Goal: Task Accomplishment & Management: Use online tool/utility

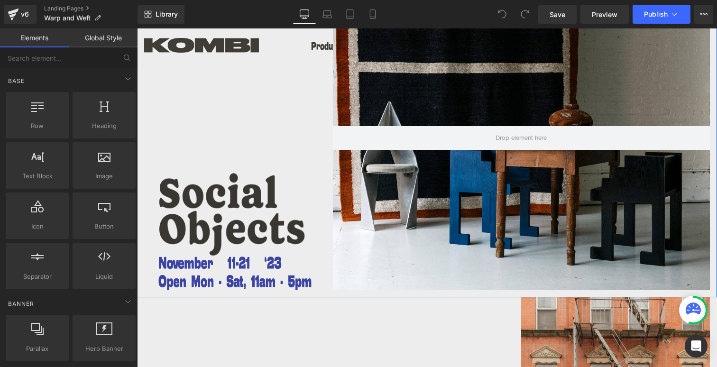
click at [238, 222] on img at bounding box center [238, 214] width 189 height 84
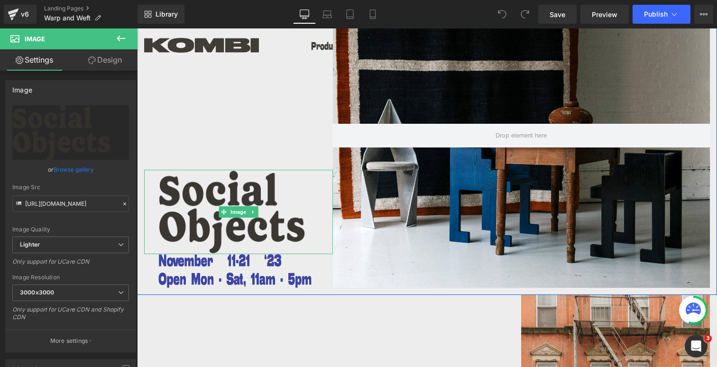
click at [189, 193] on img at bounding box center [238, 212] width 189 height 84
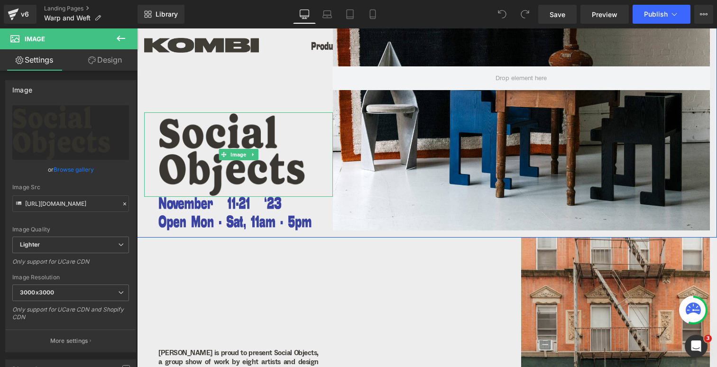
scroll to position [147, 0]
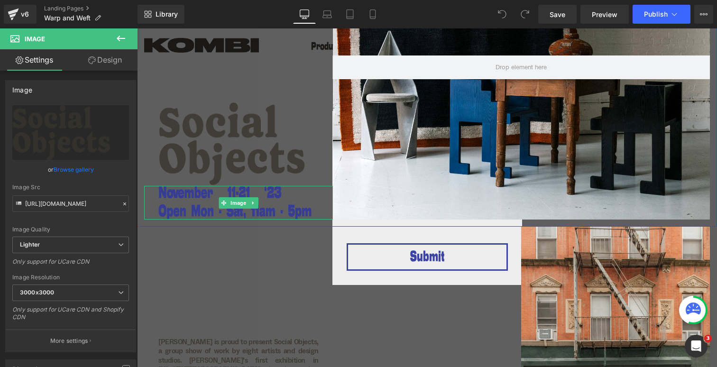
click at [202, 199] on img at bounding box center [238, 203] width 189 height 34
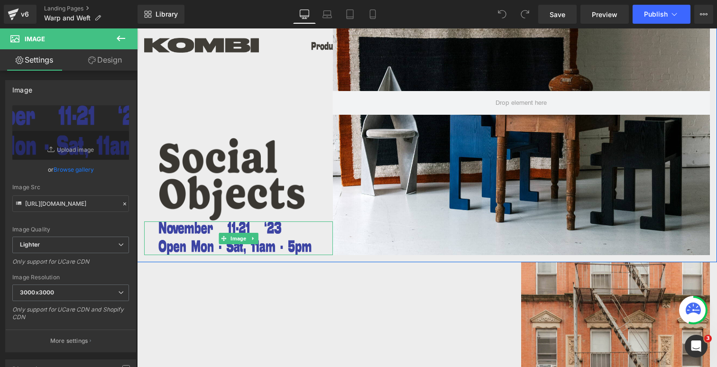
scroll to position [109, 0]
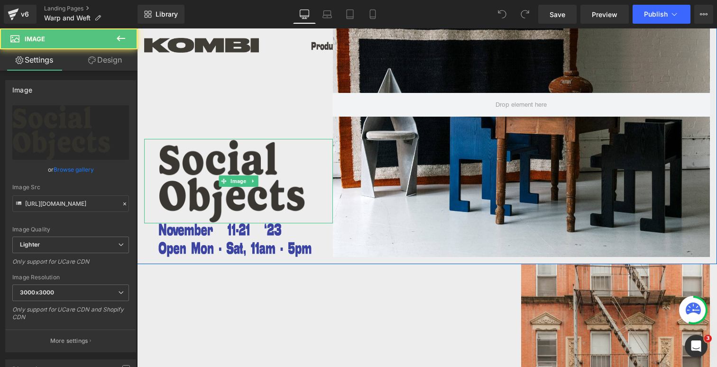
click at [207, 189] on img at bounding box center [238, 181] width 189 height 84
click at [186, 167] on img at bounding box center [238, 181] width 189 height 84
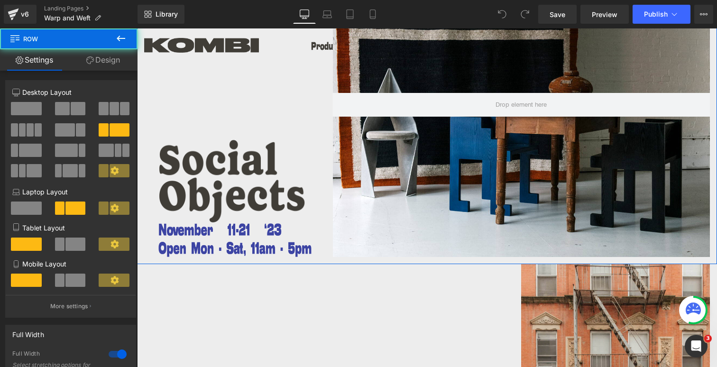
click at [175, 130] on div "Image Image ⃪ Back to Exhibitions Heading" at bounding box center [238, 105] width 189 height 305
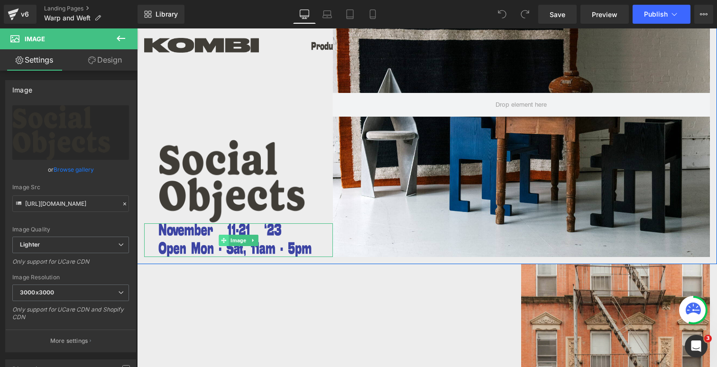
click at [222, 238] on icon at bounding box center [223, 239] width 5 height 5
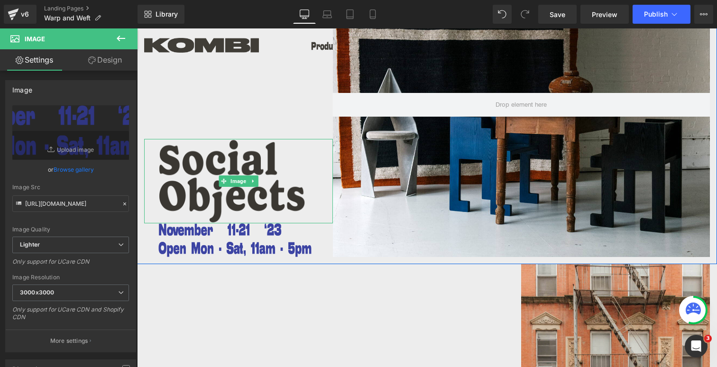
click at [200, 154] on img at bounding box center [238, 181] width 189 height 84
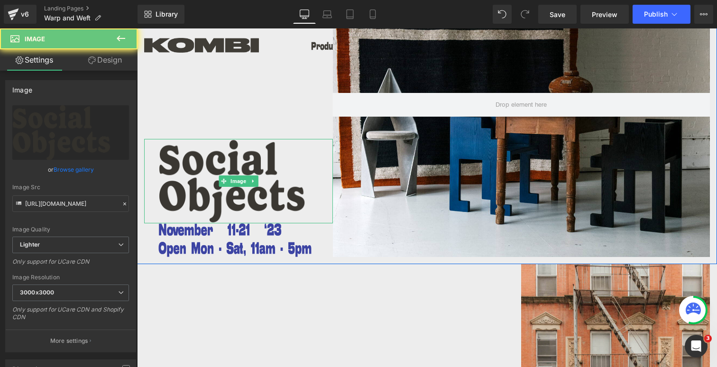
click at [198, 163] on img at bounding box center [238, 181] width 189 height 84
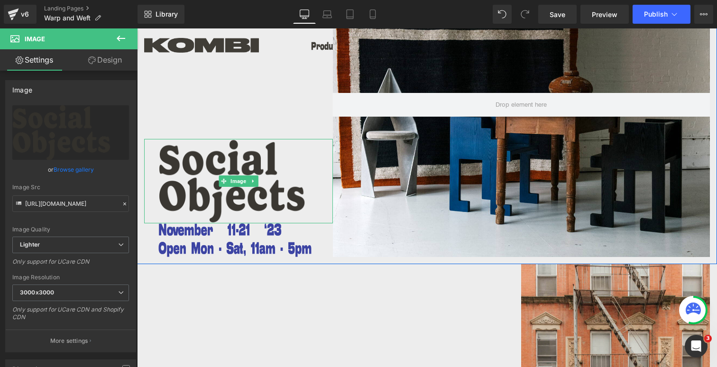
click at [237, 168] on img at bounding box center [238, 181] width 189 height 84
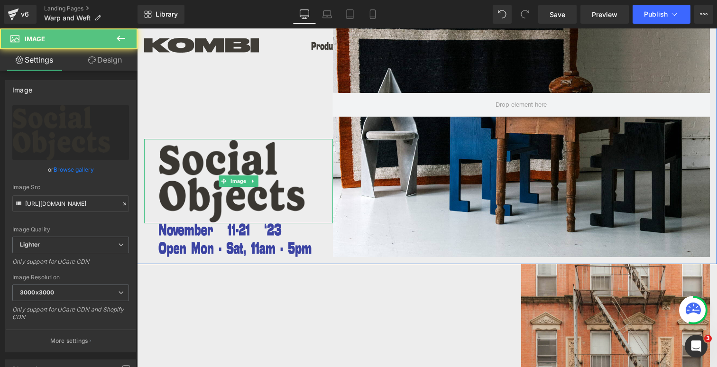
click at [221, 199] on img at bounding box center [238, 181] width 189 height 84
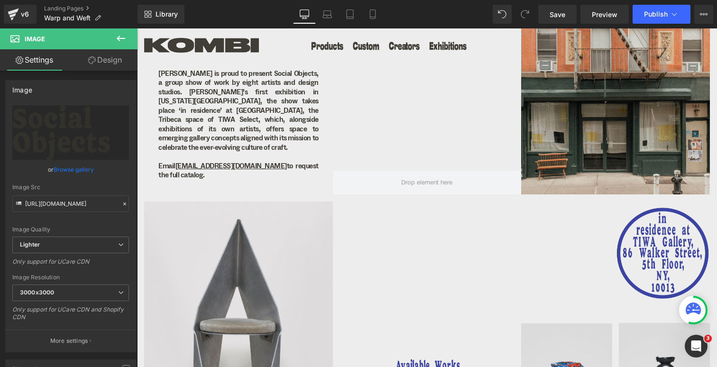
scroll to position [471, 0]
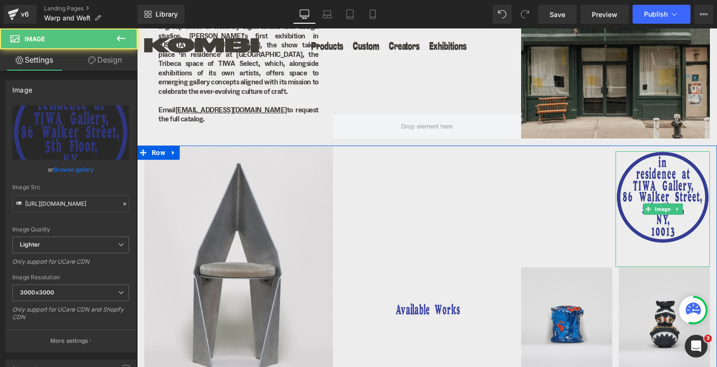
click at [652, 175] on img at bounding box center [662, 209] width 94 height 116
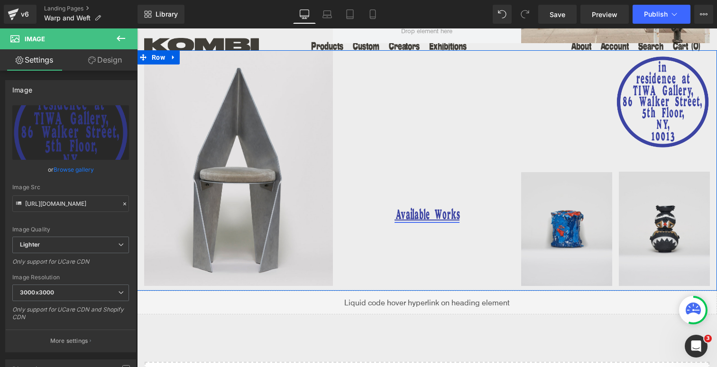
scroll to position [575, 0]
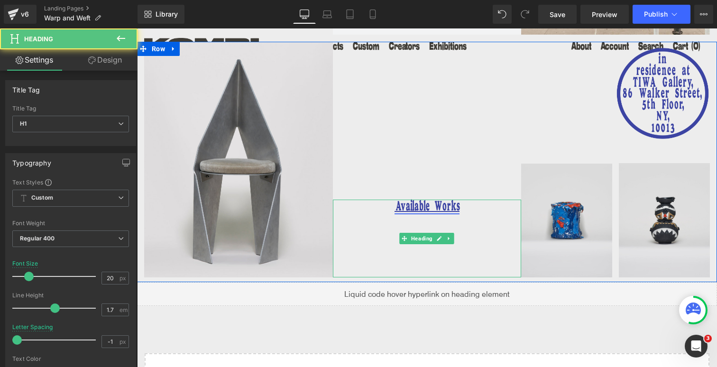
click at [412, 205] on link "Available Works" at bounding box center [426, 207] width 65 height 11
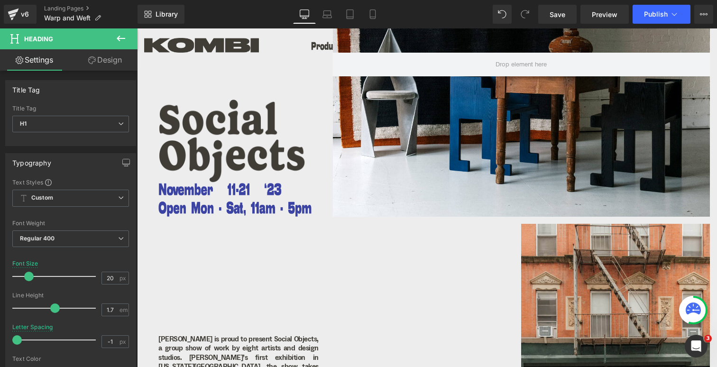
scroll to position [273, 0]
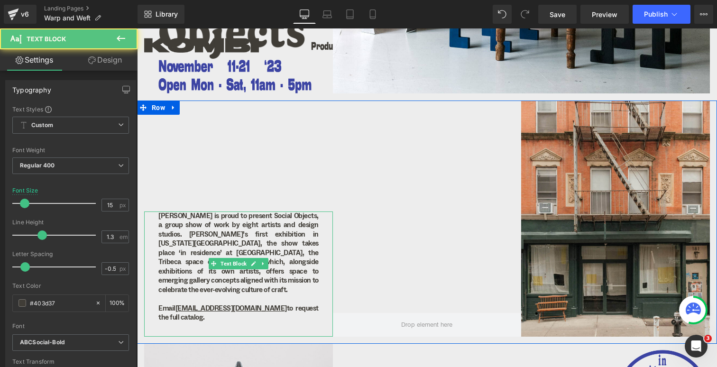
click at [221, 257] on p "[PERSON_NAME] is proud to present Social Objects, a group show of work by eight…" at bounding box center [238, 252] width 160 height 83
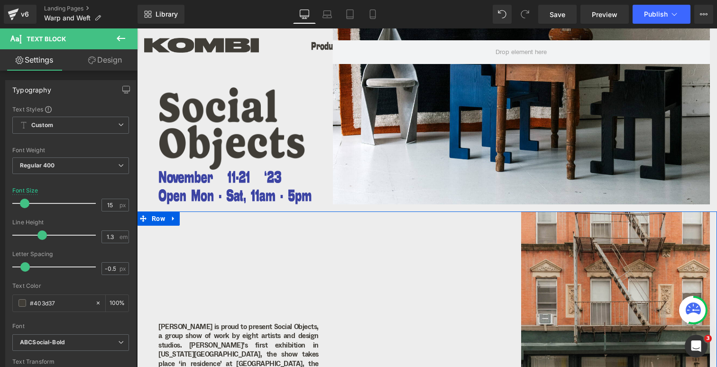
scroll to position [148, 0]
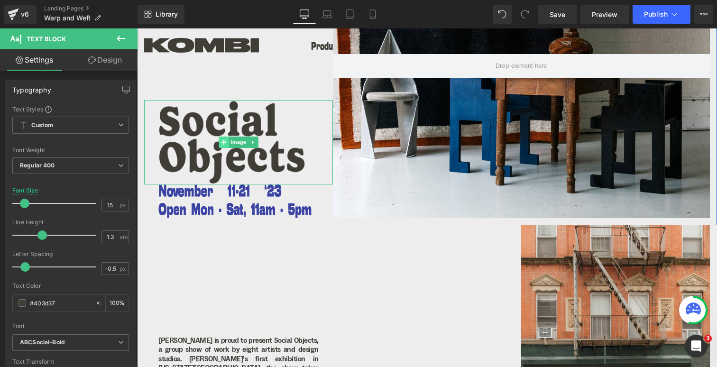
click at [225, 145] on span at bounding box center [223, 141] width 10 height 11
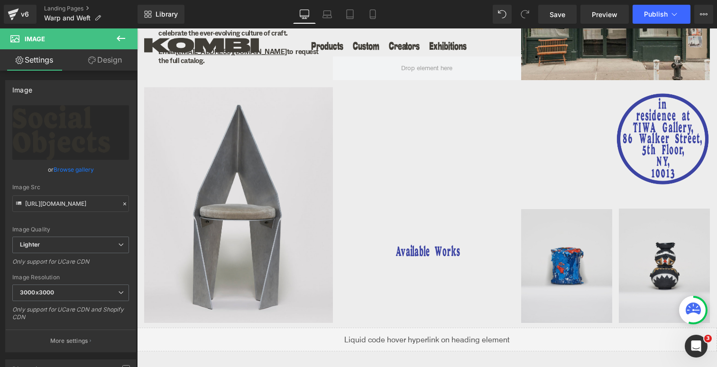
scroll to position [336, 0]
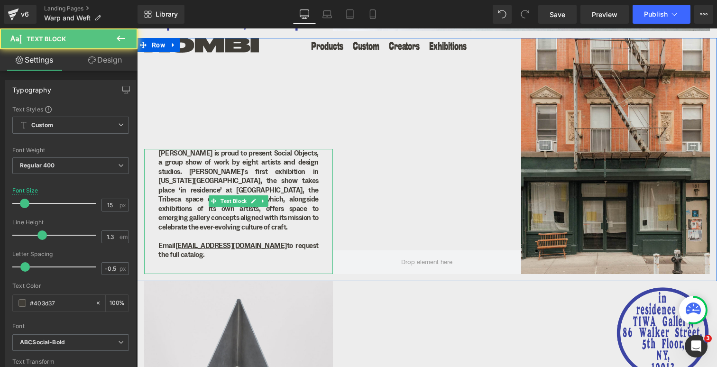
click at [195, 182] on p "[PERSON_NAME] is proud to present Social Objects, a group show of work by eight…" at bounding box center [238, 190] width 160 height 83
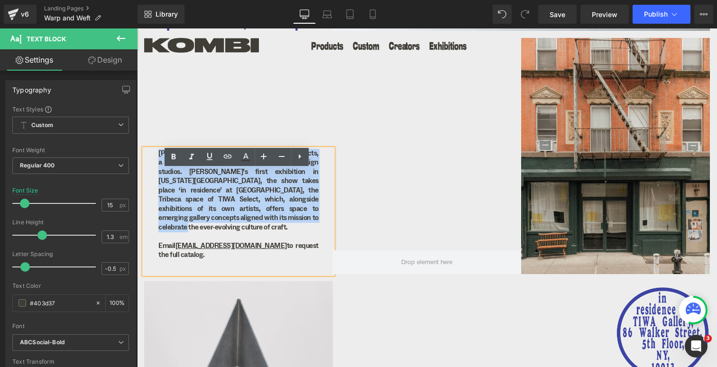
drag, startPoint x: 157, startPoint y: 173, endPoint x: 276, endPoint y: 236, distance: 135.5
click at [276, 232] on p "[PERSON_NAME] is proud to present Social Objects, a group show of work by eight…" at bounding box center [238, 190] width 160 height 83
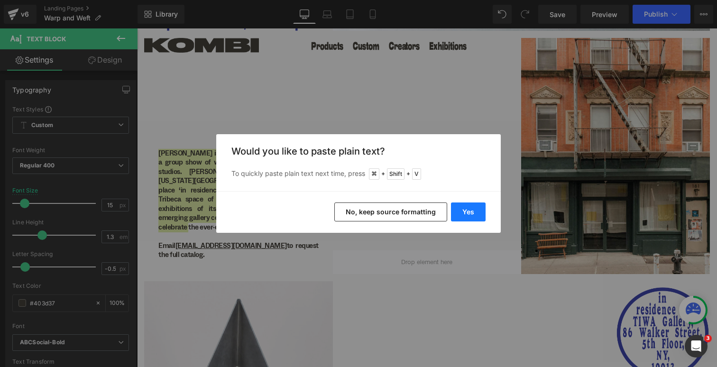
click at [463, 209] on button "Yes" at bounding box center [468, 211] width 35 height 19
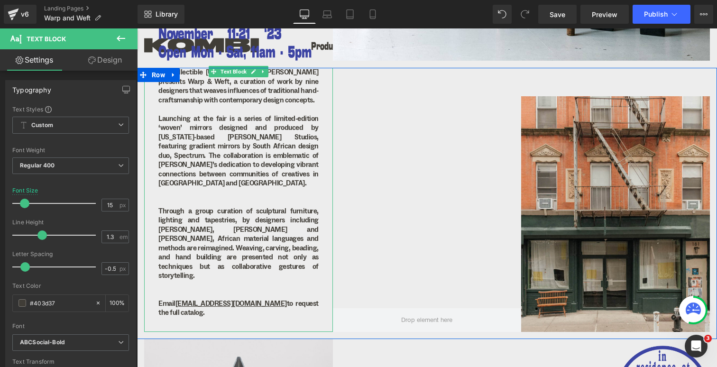
scroll to position [243, 0]
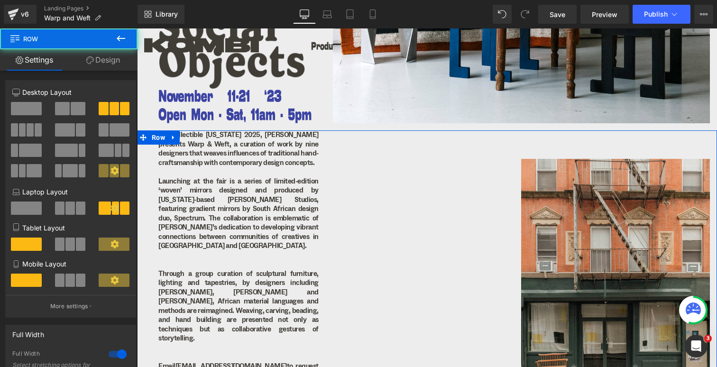
click at [377, 173] on div at bounding box center [427, 262] width 189 height 264
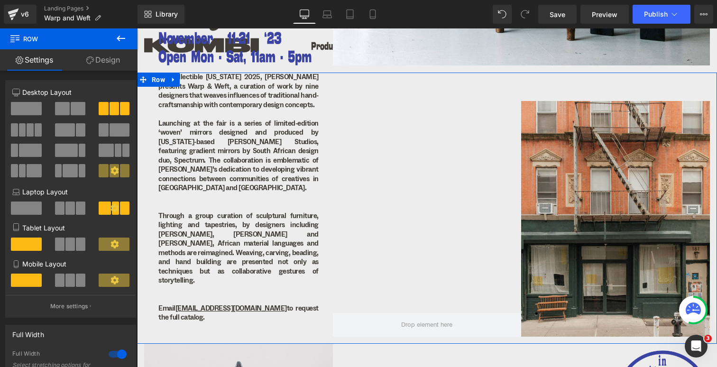
scroll to position [306, 0]
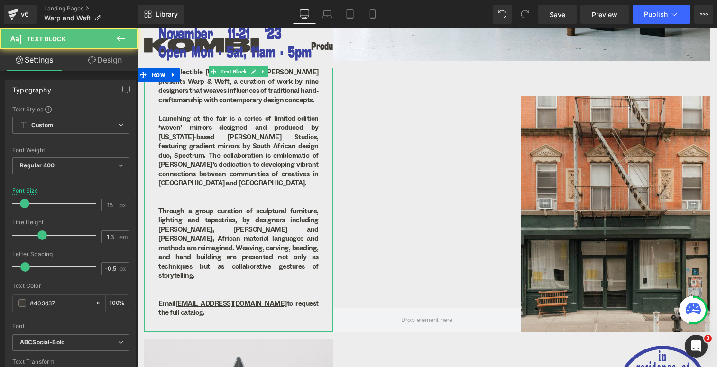
click at [297, 164] on p "Launching at the fair is a series of limited-edition ‘woven’ mirrors designed a…" at bounding box center [238, 151] width 160 height 74
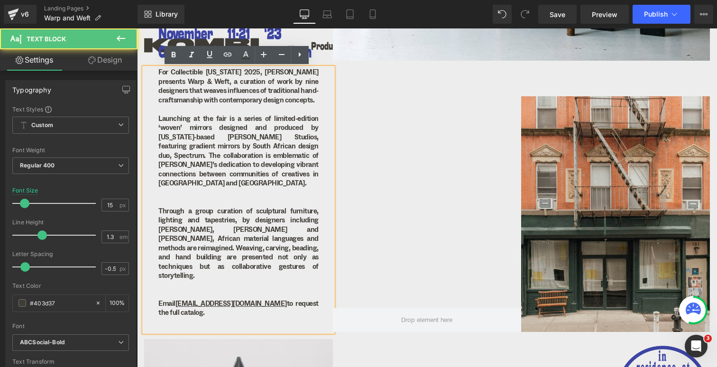
click at [288, 300] on p "Email [EMAIL_ADDRESS][DOMAIN_NAME] to request the full catalog." at bounding box center [238, 308] width 160 height 18
click at [273, 267] on p "Through a group curation of sculptural furniture, lighting and tapestries, by d…" at bounding box center [238, 244] width 160 height 74
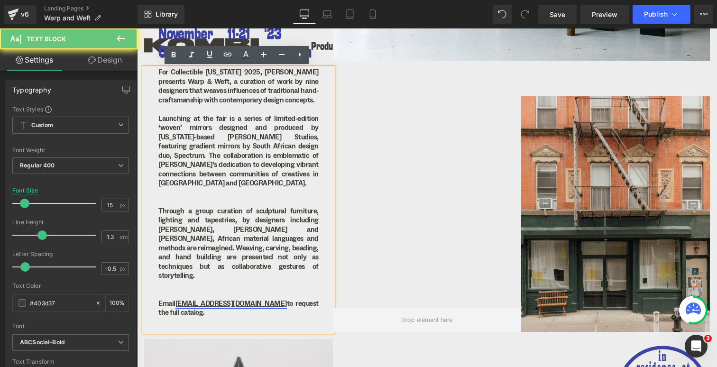
click at [204, 299] on u "[EMAIL_ADDRESS][DOMAIN_NAME]" at bounding box center [230, 303] width 111 height 9
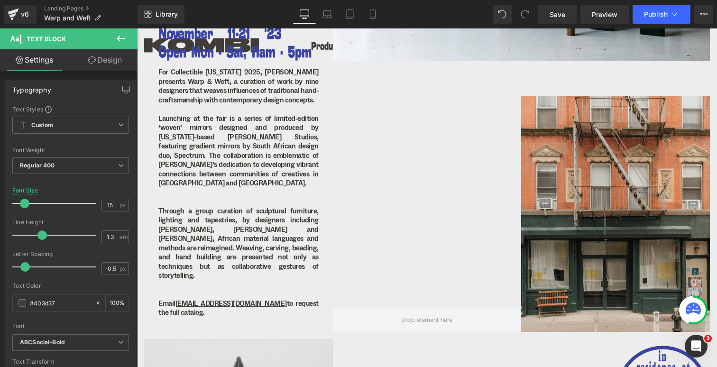
scroll to position [0, 0]
click at [200, 299] on body "Skip to content Products Custom Creators Exhibitions Menu" at bounding box center [427, 286] width 580 height 1126
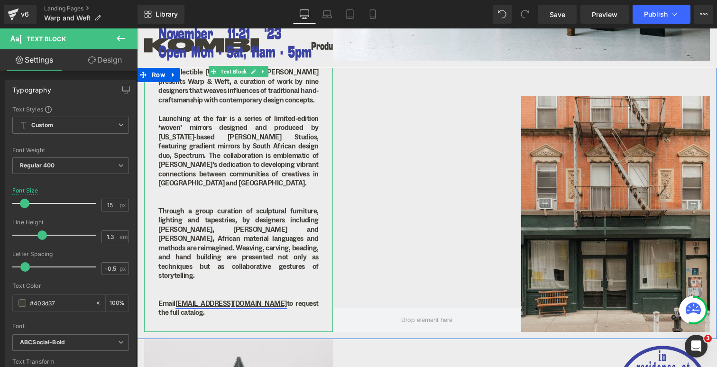
click at [209, 299] on u "[EMAIL_ADDRESS][DOMAIN_NAME]" at bounding box center [230, 303] width 111 height 9
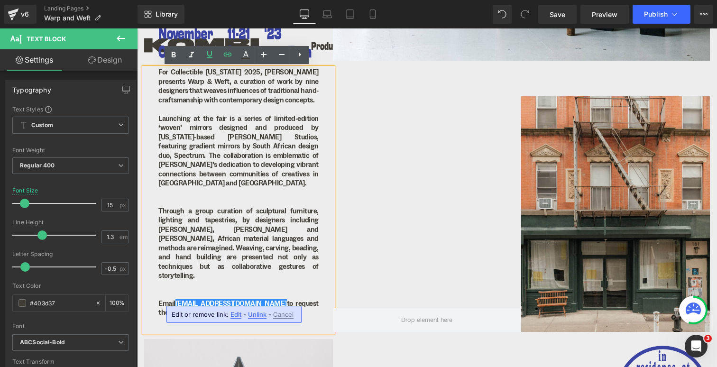
click at [234, 315] on span "Edit" at bounding box center [235, 314] width 11 height 8
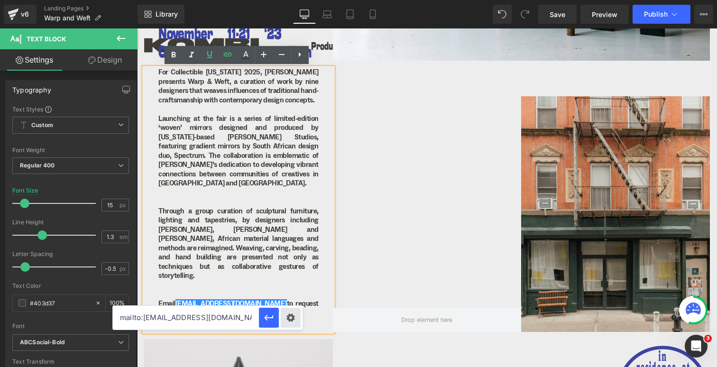
click at [289, 0] on div "Text Color Highlight Color #333333 Edit or remove link: Edit - Unlink - Cancel …" at bounding box center [358, 0] width 717 height 0
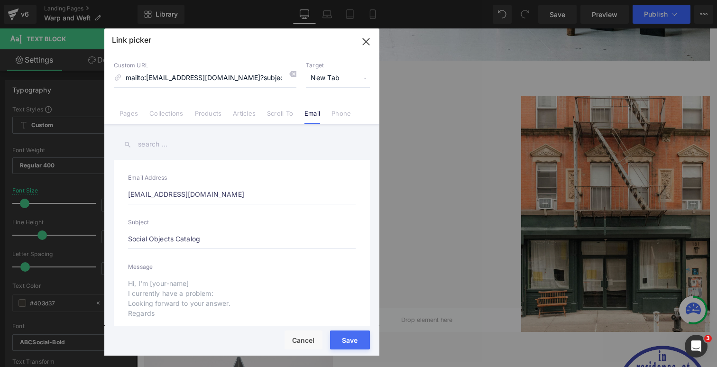
drag, startPoint x: 172, startPoint y: 237, endPoint x: 119, endPoint y: 235, distance: 52.7
click at [119, 235] on div "Email Address [EMAIL_ADDRESS][DOMAIN_NAME] Subject Social Objects Catalog Messa…" at bounding box center [242, 252] width 256 height 185
type input "W Catalog"
type input "mailto:[EMAIL_ADDRESS][DOMAIN_NAME]?subject=W Catalog"
type input "Wa Catalog"
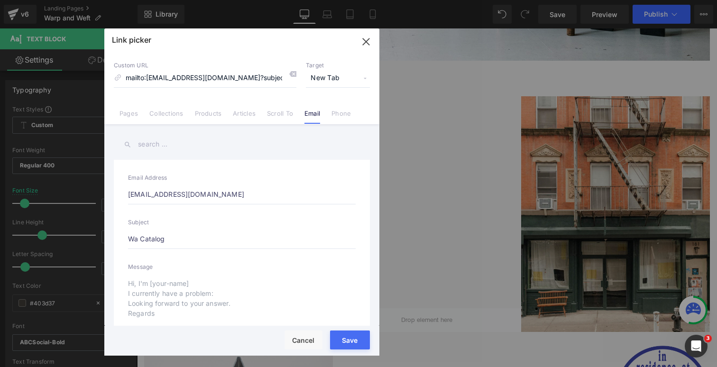
type input "mailto:[EMAIL_ADDRESS][DOMAIN_NAME]?subject=Wa Catalog"
type input "War Catalog"
type input "mailto:[EMAIL_ADDRESS][DOMAIN_NAME]?subject=War Catalog"
type input "Warp Catalog"
type input "mailto:[EMAIL_ADDRESS][DOMAIN_NAME]?subject=Warp Catalog"
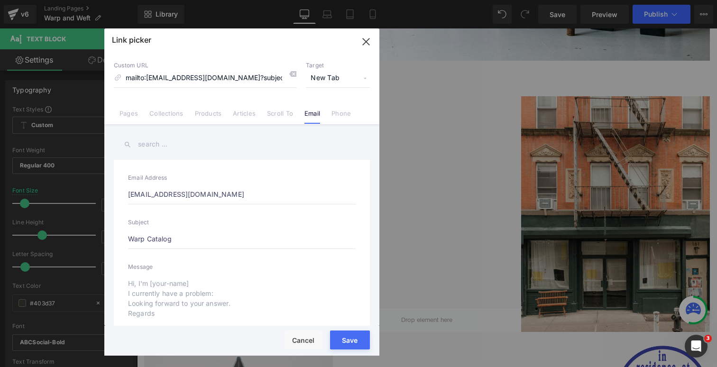
type input "Warp Catalog"
type input "mailto:[EMAIL_ADDRESS][DOMAIN_NAME]?subject=Warp Catalog"
type input "Warp & Catalog"
type input "mailto:[EMAIL_ADDRESS][DOMAIN_NAME]?subject=Warp & Catalog"
type input "Warp & Catalog"
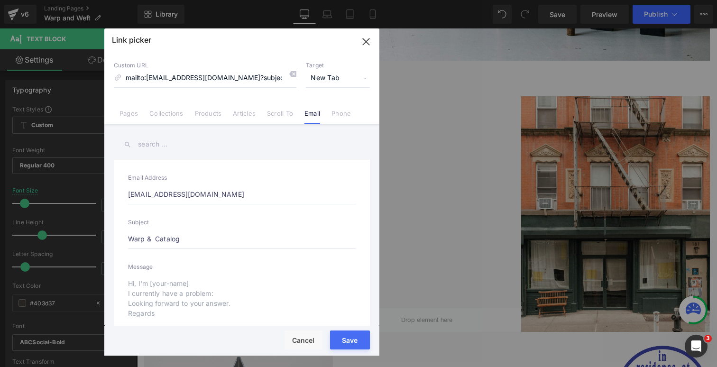
type input "mailto:[EMAIL_ADDRESS][DOMAIN_NAME]?subject=Warp & Catalog"
type input "Warp & W Catalog"
type input "mailto:[EMAIL_ADDRESS][DOMAIN_NAME]?subject=Warp & W Catalog"
type input "Warp & We Catalog"
type input "mailto:[EMAIL_ADDRESS][DOMAIN_NAME]?subject=Warp & We Catalog"
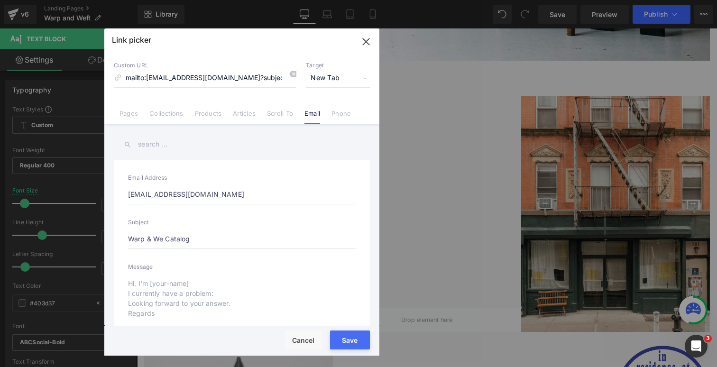
type input "Warp & Wef Catalog"
type input "mailto:[EMAIL_ADDRESS][DOMAIN_NAME]?subject=Warp & Wef Catalog"
type input "Warp & Weft Catalog"
type input "mailto:[EMAIL_ADDRESS][DOMAIN_NAME]?subject=Warp & Weft Catalog"
click at [346, 340] on button "Save" at bounding box center [350, 339] width 40 height 19
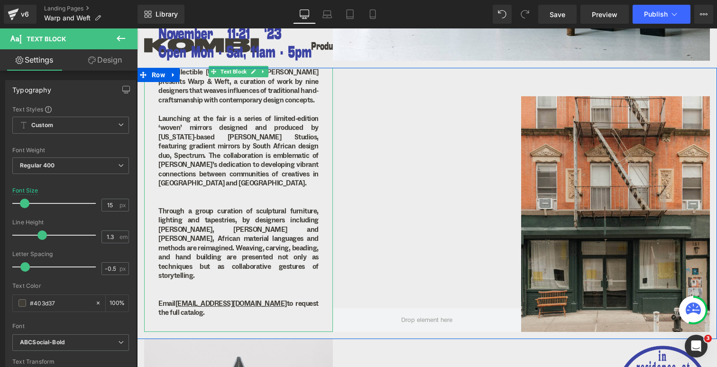
drag, startPoint x: 306, startPoint y: 295, endPoint x: 154, endPoint y: 295, distance: 151.7
click at [154, 295] on div "For Collectible [US_STATE] 2025, [PERSON_NAME] presents Warp & Weft, a curation…" at bounding box center [238, 200] width 189 height 264
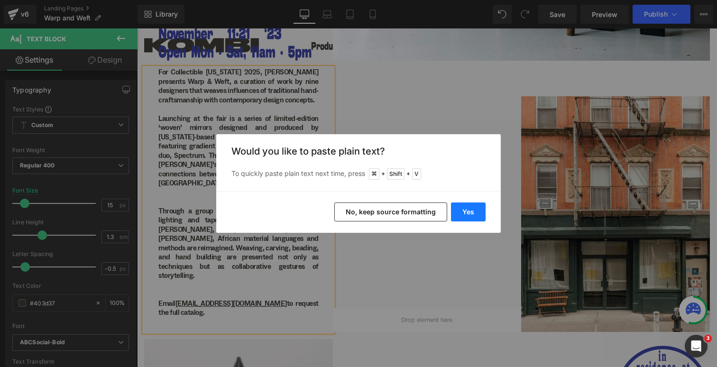
click at [466, 205] on button "Yes" at bounding box center [468, 211] width 35 height 19
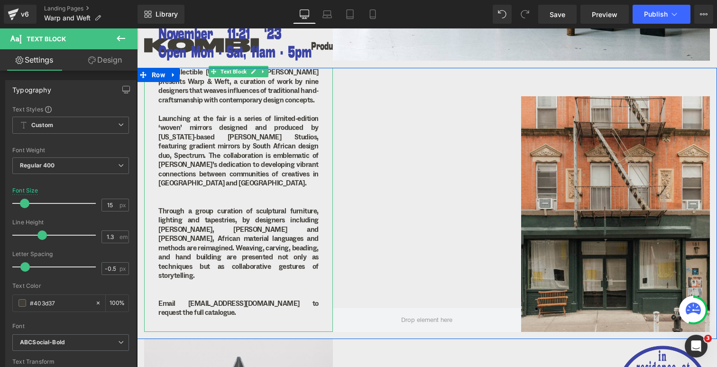
click at [198, 299] on p "Email [EMAIL_ADDRESS][DOMAIN_NAME] to request the full catalogue." at bounding box center [238, 308] width 160 height 18
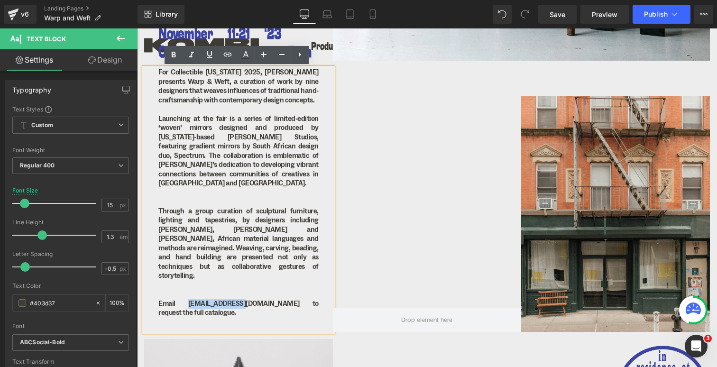
drag, startPoint x: 175, startPoint y: 296, endPoint x: 226, endPoint y: 295, distance: 50.7
click at [226, 299] on p "Email [EMAIL_ADDRESS][DOMAIN_NAME] to request the full catalogue." at bounding box center [238, 308] width 160 height 18
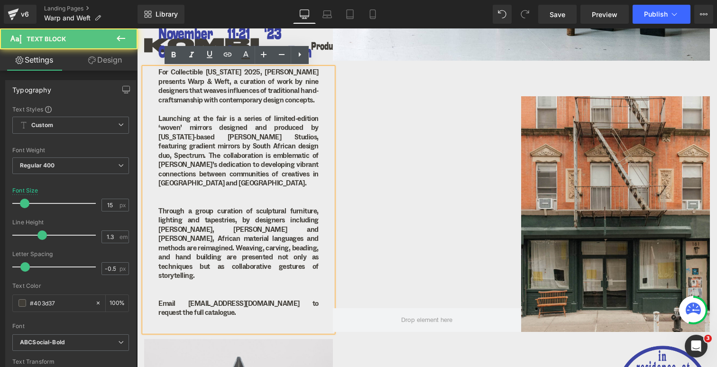
click at [155, 289] on div "For Collectible [US_STATE] 2025, [PERSON_NAME] presents Warp & Weft, a curation…" at bounding box center [238, 200] width 189 height 264
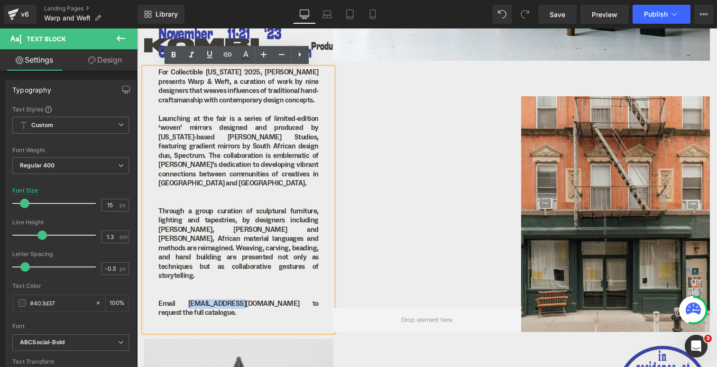
drag, startPoint x: 175, startPoint y: 297, endPoint x: 226, endPoint y: 296, distance: 51.2
click at [226, 299] on p "Email [EMAIL_ADDRESS][DOMAIN_NAME] to request the full catalogue." at bounding box center [238, 308] width 160 height 18
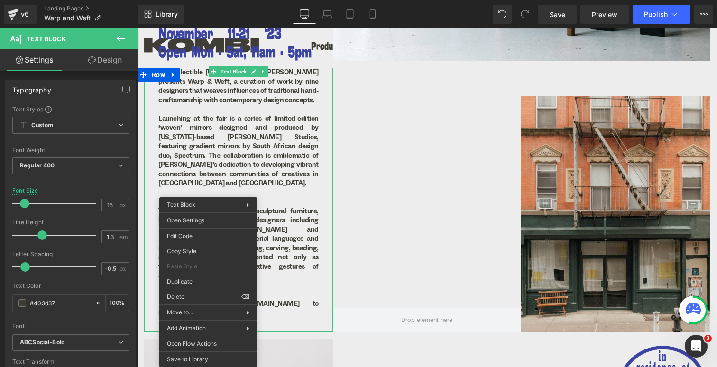
click at [210, 164] on p "Launching at the fair is a series of limited-edition ‘woven’ mirrors designed a…" at bounding box center [238, 151] width 160 height 74
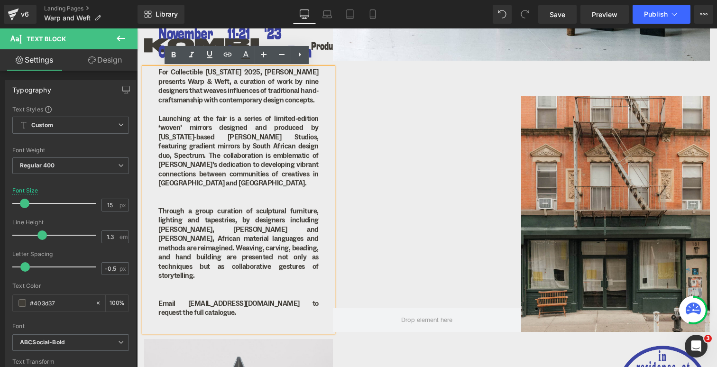
click at [200, 299] on p "Email [EMAIL_ADDRESS][DOMAIN_NAME] to request the full catalogue." at bounding box center [238, 308] width 160 height 18
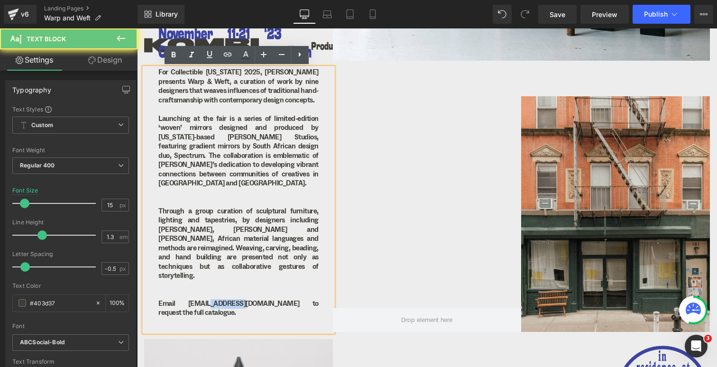
click at [200, 299] on p "Email [EMAIL_ADDRESS][DOMAIN_NAME] to request the full catalogue." at bounding box center [238, 308] width 160 height 18
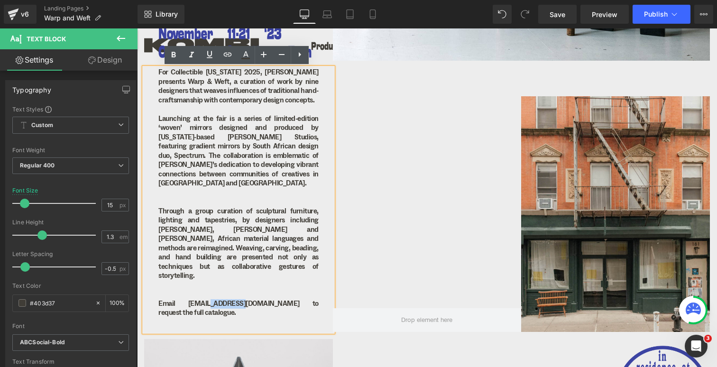
click at [225, 299] on p "Email [EMAIL_ADDRESS][DOMAIN_NAME] to request the full catalogue." at bounding box center [238, 308] width 160 height 18
drag, startPoint x: 226, startPoint y: 297, endPoint x: 175, endPoint y: 298, distance: 51.2
click at [175, 299] on p "Email [EMAIL_ADDRESS][DOMAIN_NAME] to request the full catalogue." at bounding box center [238, 308] width 160 height 18
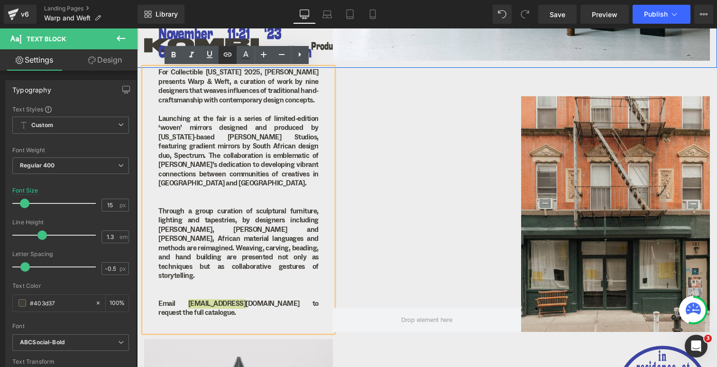
click at [228, 55] on icon at bounding box center [227, 55] width 8 height 4
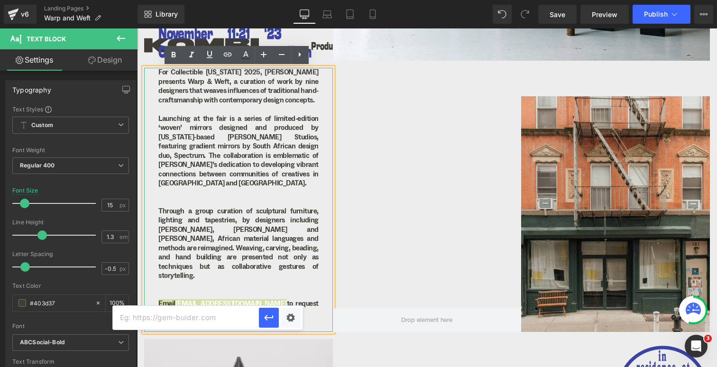
click at [193, 318] on input "text" at bounding box center [186, 318] width 146 height 24
click at [133, 317] on input "[EMAIL_ADDRESS][DOMAIN_NAME]" at bounding box center [186, 318] width 146 height 24
type input "[EMAIL_ADDRESS][DOMAIN_NAME]"
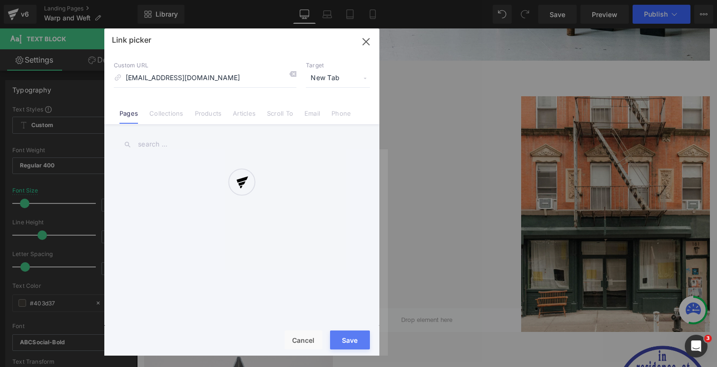
click at [291, 0] on div "Text Color Highlight Color #333333 Edit or remove link: Edit - Unlink - Cancel …" at bounding box center [358, 0] width 717 height 0
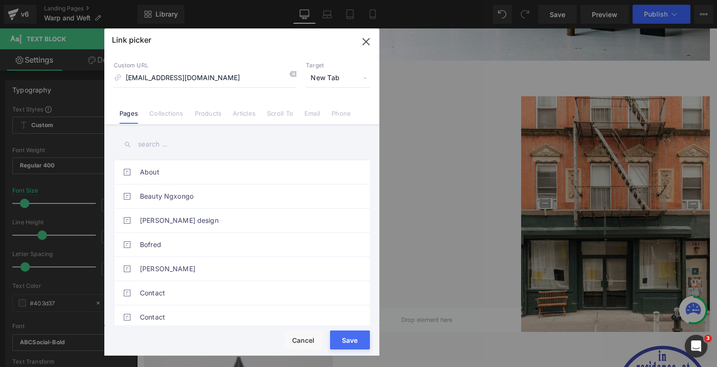
click at [340, 75] on span "New Tab" at bounding box center [338, 78] width 64 height 18
click at [178, 138] on input "text" at bounding box center [242, 144] width 256 height 21
click at [162, 76] on input "[EMAIL_ADDRESS][DOMAIN_NAME]" at bounding box center [205, 78] width 182 height 18
click at [300, 111] on li "Email" at bounding box center [312, 109] width 27 height 17
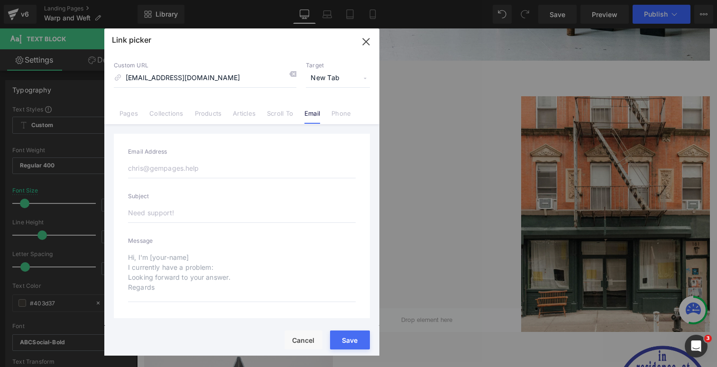
click at [154, 214] on input "text" at bounding box center [241, 213] width 227 height 20
type input "Sa"
click at [158, 170] on input "email" at bounding box center [241, 168] width 227 height 20
type input "[EMAIL_ADDRESS]"
type input "mailto:[EMAIL_ADDRESS]?subject=Sa"
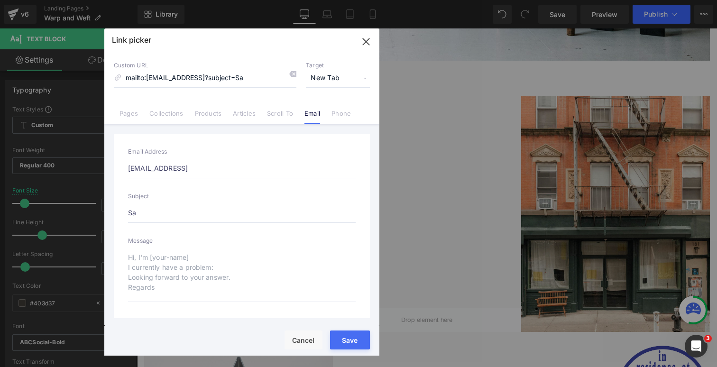
type input "[EMAIL_ADDRESS][DOMAIN_NAME]"
type input "mailto:[EMAIL_ADDRESS][DOMAIN_NAME]?subject=Sa"
type input "[EMAIL_ADDRESS][DOMAIN_NAME]"
drag, startPoint x: 189, startPoint y: 77, endPoint x: 264, endPoint y: 77, distance: 74.9
click at [264, 77] on input "mailto:[EMAIL_ADDRESS][DOMAIN_NAME]?subject=Sa" at bounding box center [205, 78] width 182 height 18
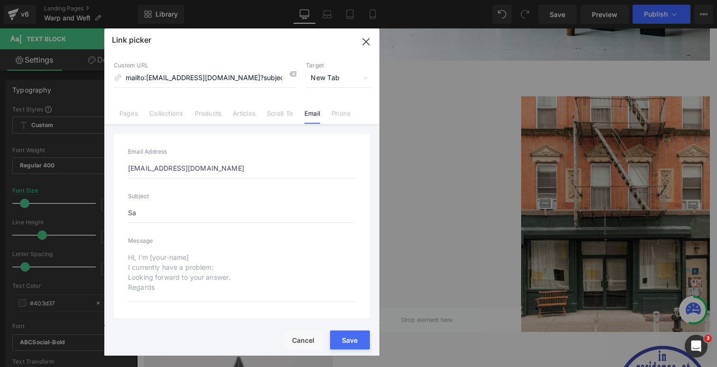
click at [139, 210] on input "Sa" at bounding box center [241, 213] width 227 height 20
type input "S"
type input "mailto:[EMAIL_ADDRESS][DOMAIN_NAME]?subject=S"
type input "mailto:[EMAIL_ADDRESS][DOMAIN_NAME]"
type input "W"
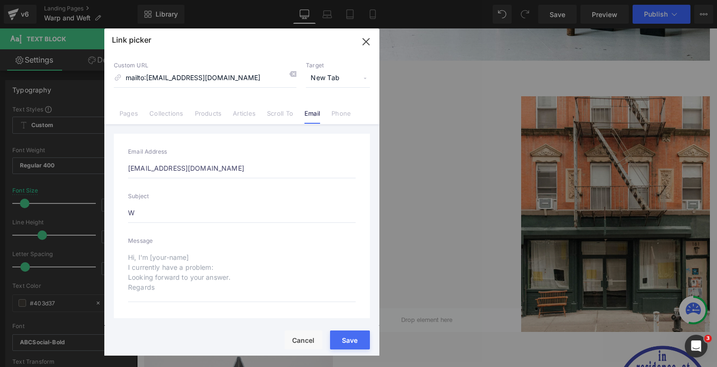
type input "mailto:[EMAIL_ADDRESS][DOMAIN_NAME]?subject=W"
type input "Wa"
type input "mailto:[EMAIL_ADDRESS][DOMAIN_NAME]?subject=Wa"
type input "War"
type input "mailto:[EMAIL_ADDRESS][DOMAIN_NAME]?subject=War"
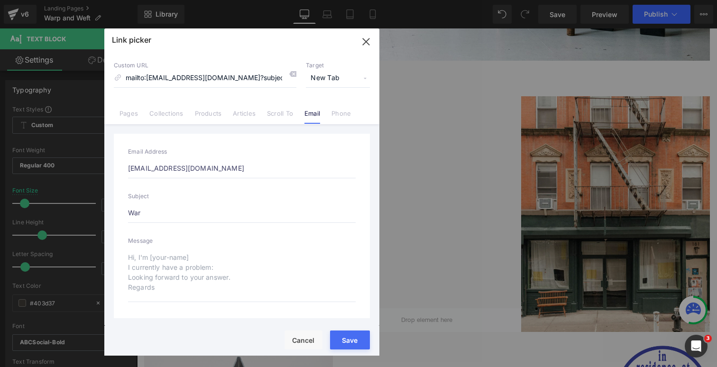
type input "Warp"
type input "mailto:[EMAIL_ADDRESS][DOMAIN_NAME]?subject=Warp"
drag, startPoint x: 148, startPoint y: 214, endPoint x: 119, endPoint y: 214, distance: 29.4
click at [119, 214] on div "Email Address [EMAIL_ADDRESS][DOMAIN_NAME] Subject Warp Message" at bounding box center [242, 226] width 256 height 185
paste input "& Weft"
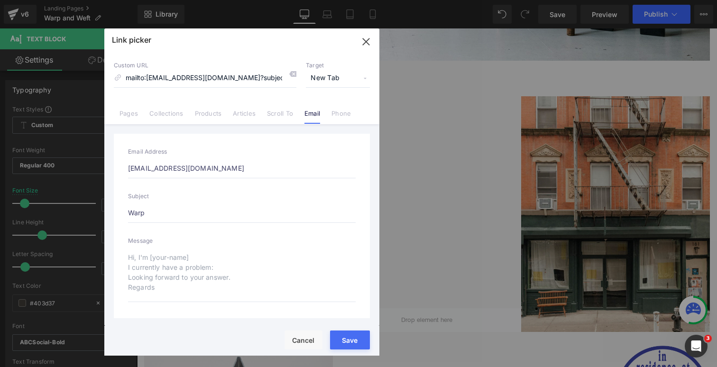
type input "Warp & Weft"
type input "mailto:[EMAIL_ADDRESS][DOMAIN_NAME]?subject=Warp & Weft"
type input "Warp & Weft"
type input "mailto:[EMAIL_ADDRESS][DOMAIN_NAME]?subject=Warp & Weft"
type input "Warp & Weft C"
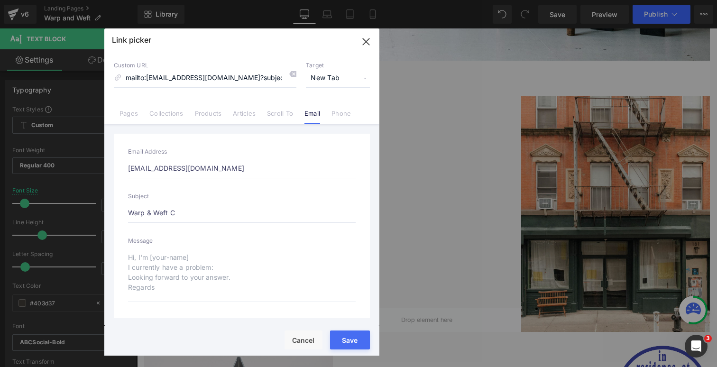
type input "mailto:[EMAIL_ADDRESS][DOMAIN_NAME]?subject=Warp & Weft C"
type input "Warp & Weft Ca"
type input "mailto:[EMAIL_ADDRESS][DOMAIN_NAME]?subject=Warp & Weft Ca"
type input "Warp & Weft Cat"
type input "mailto:[EMAIL_ADDRESS][DOMAIN_NAME]?subject=Warp & Weft Cat"
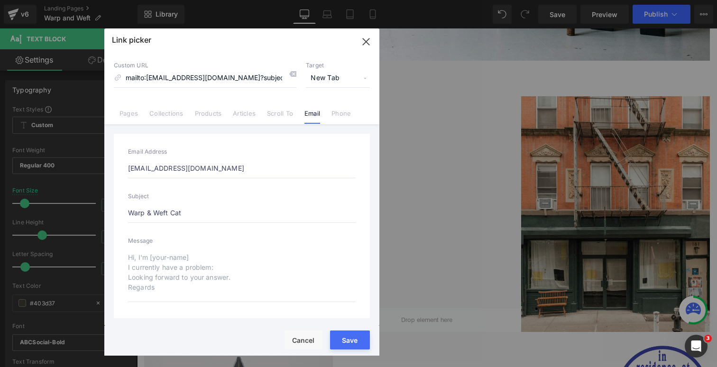
type input "Warp & Weft Cata"
type input "mailto:[EMAIL_ADDRESS][DOMAIN_NAME]?subject=Warp & Weft Cata"
type input "Warp & Weft Catal"
type input "mailto:[EMAIL_ADDRESS][DOMAIN_NAME]?subject=Warp & Weft Catal"
type input "Warp & Weft Catalo"
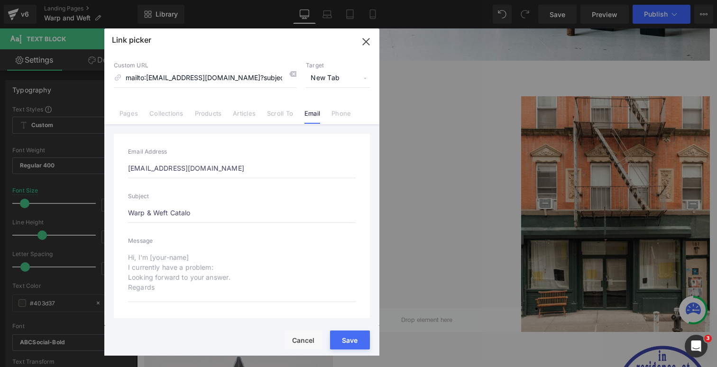
type input "mailto:[EMAIL_ADDRESS][DOMAIN_NAME]?subject=Warp & Weft Catalo"
type input "Warp & Weft Catalog"
type input "mailto:[EMAIL_ADDRESS][DOMAIN_NAME]?subject=Warp & Weft Catalog"
type input "Warp & Weft Catalogu"
type input "mailto:[EMAIL_ADDRESS][DOMAIN_NAME]?subject=Warp & Weft Catalogu"
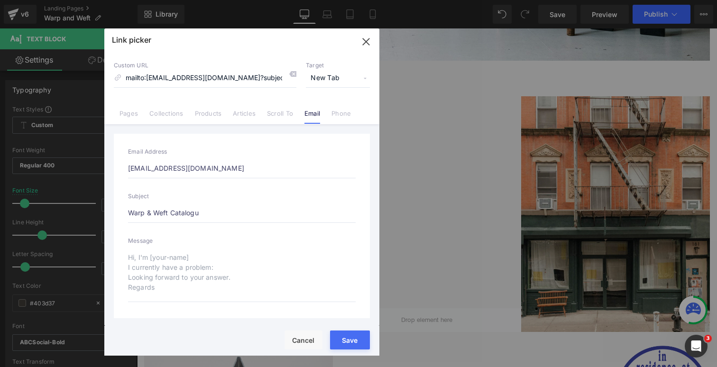
type input "Warp & Weft Catalogue"
type input "mailto:[EMAIL_ADDRESS][DOMAIN_NAME]?subject=Warp & Weft Catalogue"
drag, startPoint x: 206, startPoint y: 211, endPoint x: 170, endPoint y: 211, distance: 35.5
click at [170, 211] on input "Warp & Weft Catalogue" at bounding box center [241, 213] width 227 height 20
paste input "c"
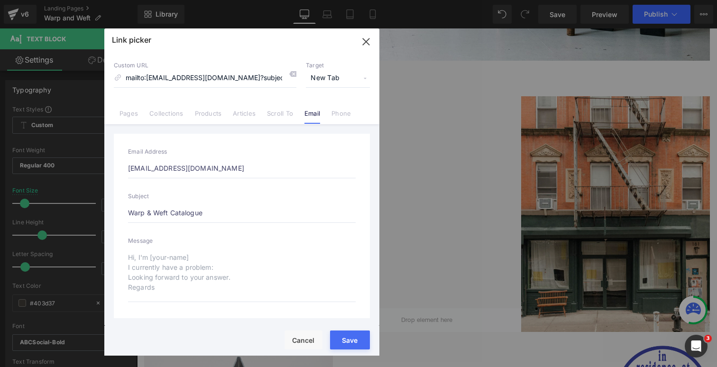
type input "Warp & Weft catalogue"
type input "mailto:[EMAIL_ADDRESS][DOMAIN_NAME]?subject=Warp & Weft catalogue"
click at [173, 213] on input "Warp & Weft catalogue" at bounding box center [241, 213] width 227 height 20
type input "Warp & Weft atalogue"
type input "mailto:[EMAIL_ADDRESS][DOMAIN_NAME]?subject=Warp & Weft atalogue"
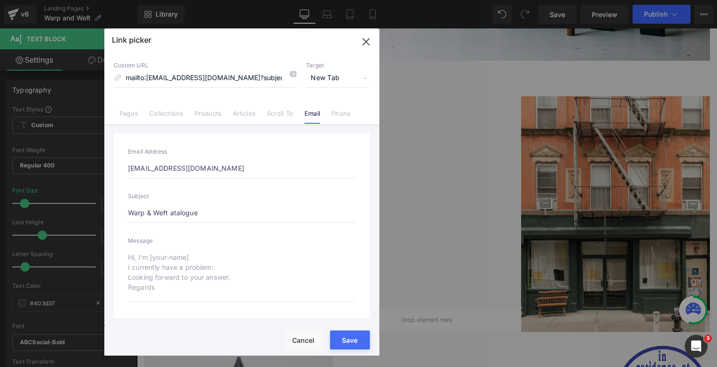
type input "Warp & Weft Vatalogue"
type input "mailto:[EMAIL_ADDRESS][DOMAIN_NAME]?subject=Warp & Weft Vatalogue"
type input "Warp & Weft atalogue"
type input "mailto:[EMAIL_ADDRESS][DOMAIN_NAME]?subject=Warp & Weft atalogue"
type input "Warp & Weft Catalogue"
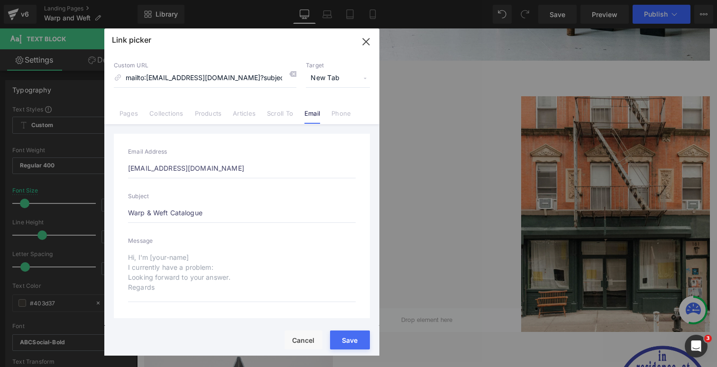
type input "mailto:[EMAIL_ADDRESS][DOMAIN_NAME]?subject=Warp & Weft Catalogue"
type input "Warp & Weft Catalogue"
drag, startPoint x: 236, startPoint y: 77, endPoint x: 311, endPoint y: 77, distance: 75.4
click at [311, 77] on div "Custom URL mailto:[EMAIL_ADDRESS][DOMAIN_NAME]?subject=Warp & Weft Catalogue Ta…" at bounding box center [242, 75] width 256 height 26
click at [218, 74] on input "mailto:[EMAIL_ADDRESS][DOMAIN_NAME]?subject=Warp & Weft Catalogue" at bounding box center [205, 78] width 182 height 18
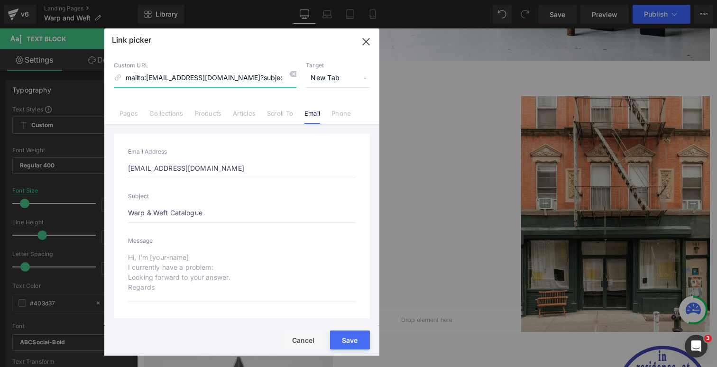
drag, startPoint x: 210, startPoint y: 76, endPoint x: 119, endPoint y: 75, distance: 91.0
click at [119, 75] on div "Custom URL mailto:[EMAIL_ADDRESS][DOMAIN_NAME]?subject=Warp & Weft Catalogue" at bounding box center [205, 75] width 182 height 26
click at [349, 335] on button "Save" at bounding box center [350, 339] width 40 height 19
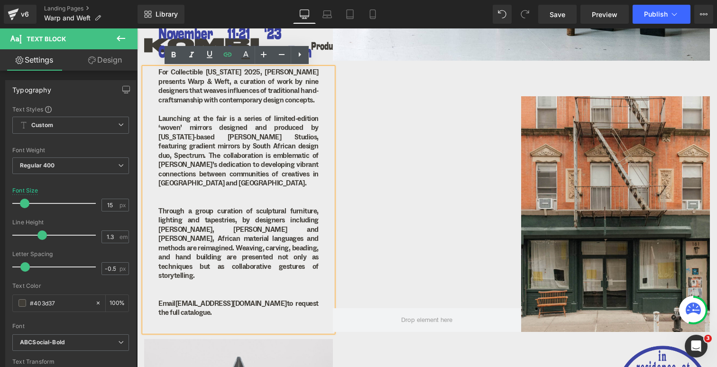
click at [244, 310] on div "For Collectible [US_STATE] 2025, [PERSON_NAME] presents Warp & Weft, a curation…" at bounding box center [238, 200] width 189 height 264
drag, startPoint x: 226, startPoint y: 297, endPoint x: 175, endPoint y: 297, distance: 51.2
click at [175, 299] on p "Email [EMAIL_ADDRESS][DOMAIN_NAME] to request the full catalogue." at bounding box center [238, 308] width 160 height 18
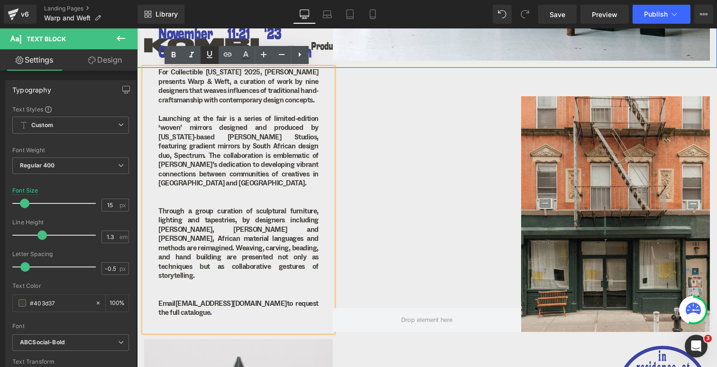
click at [209, 54] on icon at bounding box center [209, 54] width 11 height 11
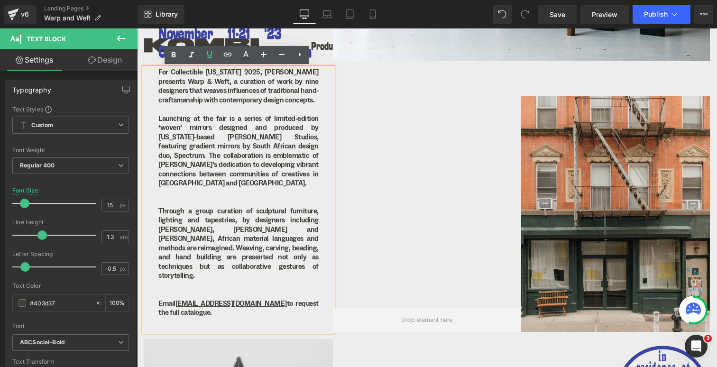
click at [239, 290] on p at bounding box center [238, 294] width 160 height 9
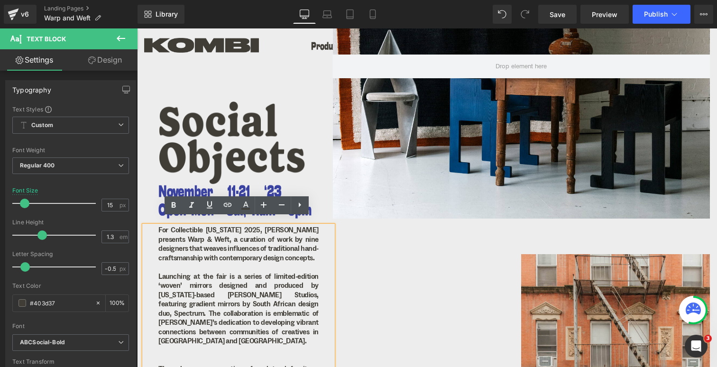
scroll to position [140, 0]
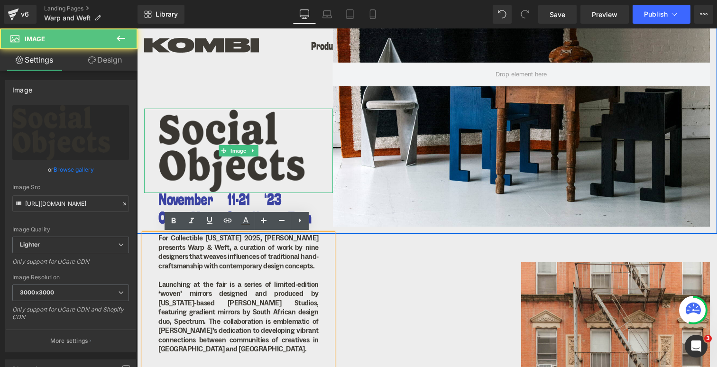
click at [209, 138] on img at bounding box center [238, 151] width 189 height 84
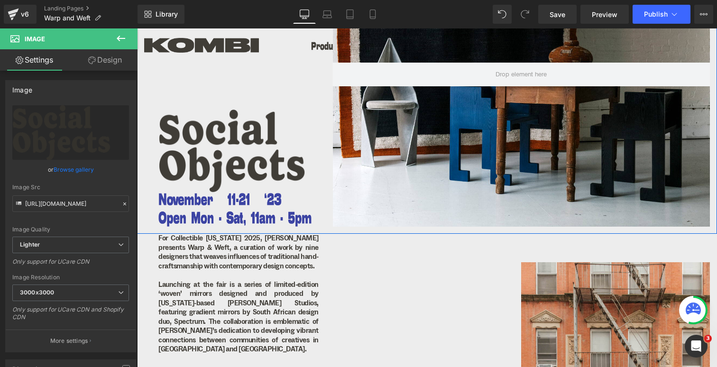
click at [218, 207] on span at bounding box center [223, 209] width 10 height 11
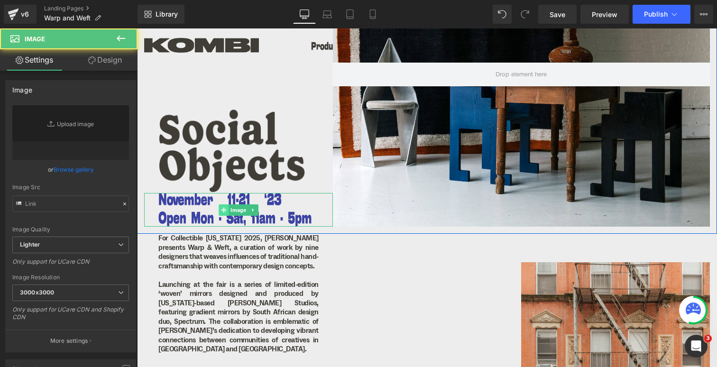
type input "[URL][DOMAIN_NAME]"
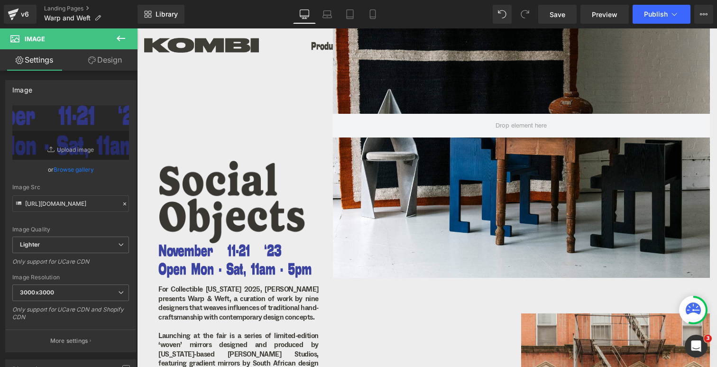
scroll to position [95, 0]
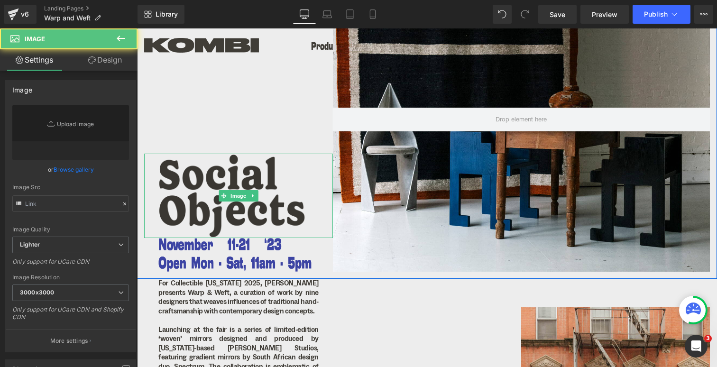
type input "[URL][DOMAIN_NAME]"
click at [243, 199] on div "Image" at bounding box center [238, 196] width 189 height 84
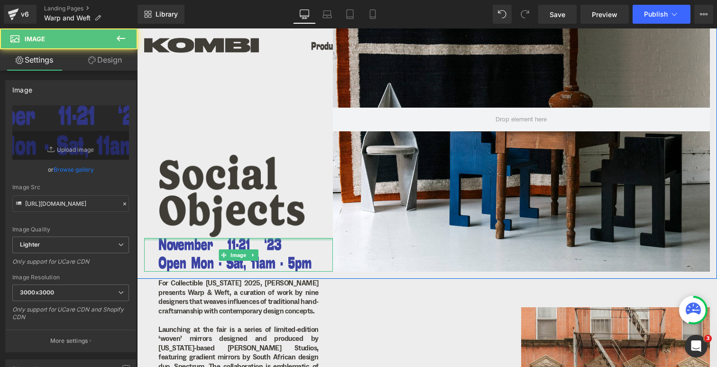
click at [231, 240] on div at bounding box center [238, 239] width 189 height 2
click at [206, 251] on img at bounding box center [238, 255] width 189 height 34
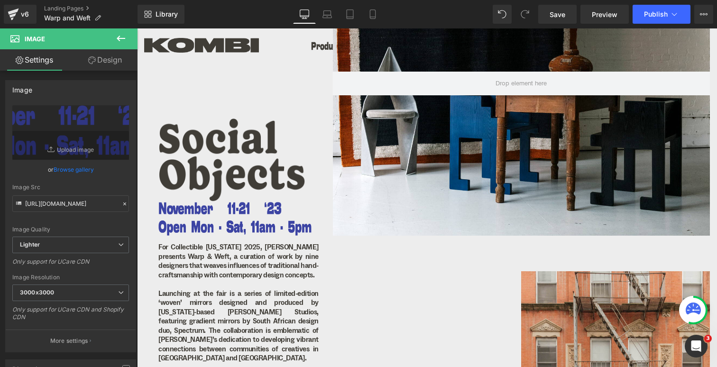
scroll to position [117, 0]
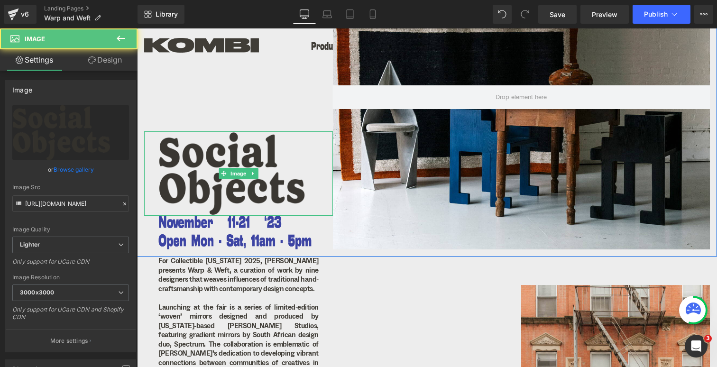
click at [238, 182] on img at bounding box center [238, 173] width 189 height 84
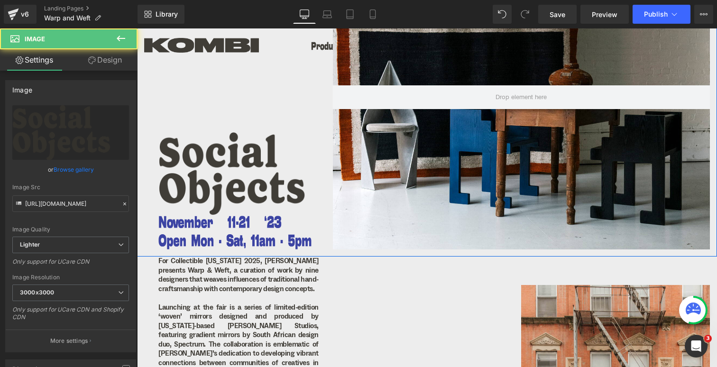
click at [225, 236] on span at bounding box center [223, 232] width 10 height 11
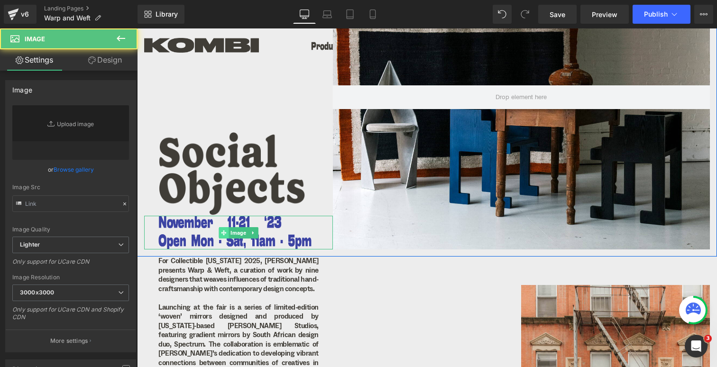
type input "[URL][DOMAIN_NAME]"
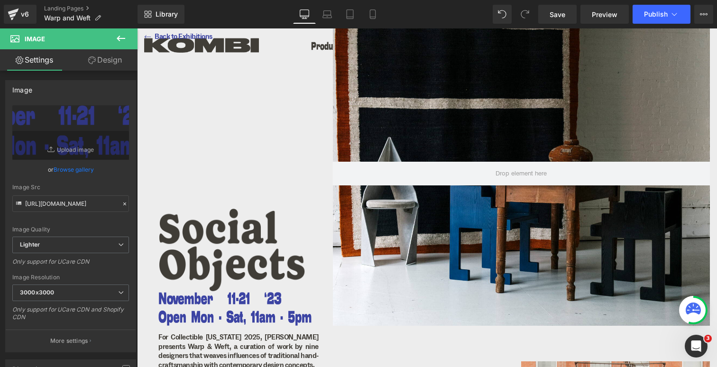
scroll to position [35, 0]
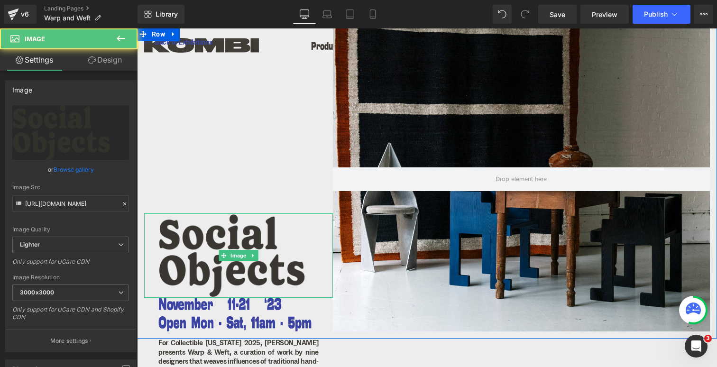
click at [256, 238] on img at bounding box center [238, 255] width 189 height 84
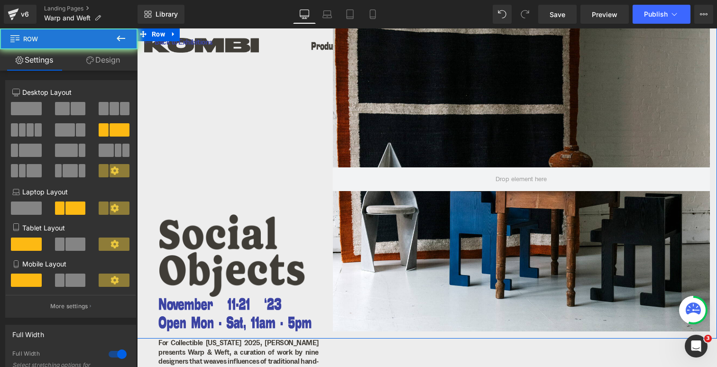
click at [283, 136] on div "Image Image ⃪ Back to Exhibitions Heading" at bounding box center [238, 179] width 189 height 305
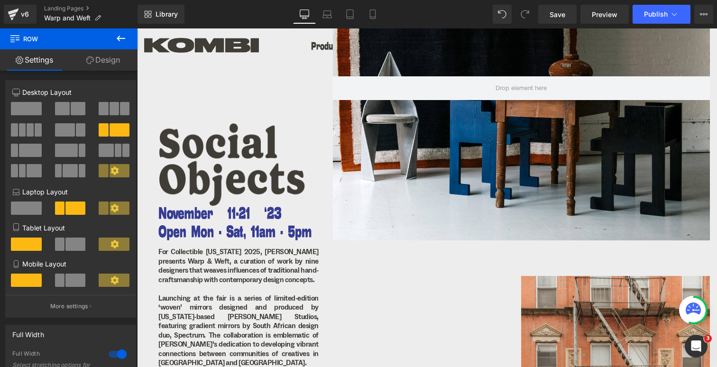
scroll to position [124, 0]
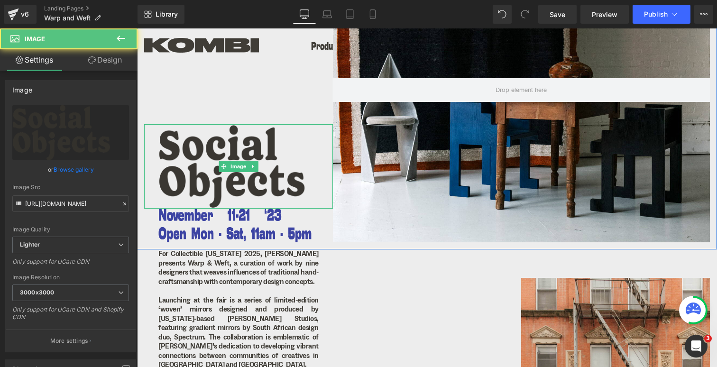
click at [255, 153] on img at bounding box center [238, 166] width 189 height 84
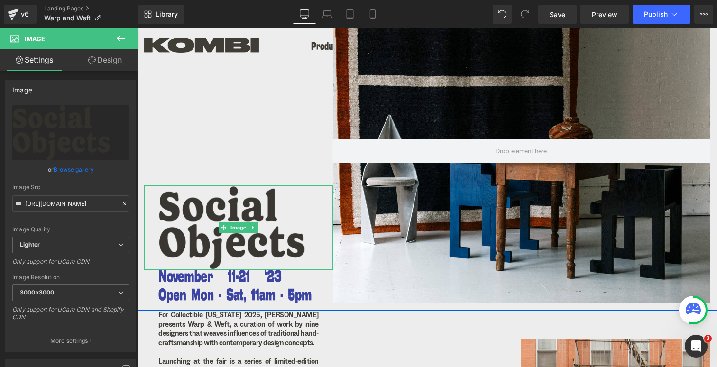
scroll to position [28, 0]
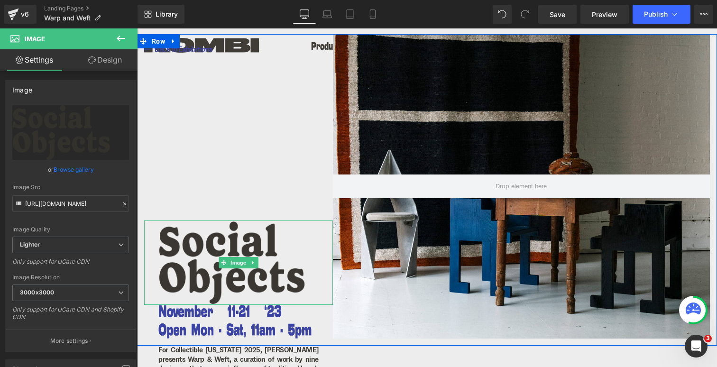
click at [273, 164] on div "Image Image ⃪ Back to Exhibitions Heading" at bounding box center [238, 186] width 189 height 305
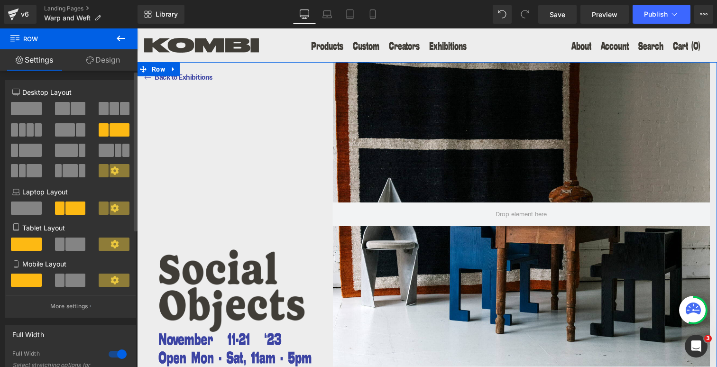
scroll to position [0, 0]
click at [101, 61] on link "Design" at bounding box center [103, 59] width 69 height 21
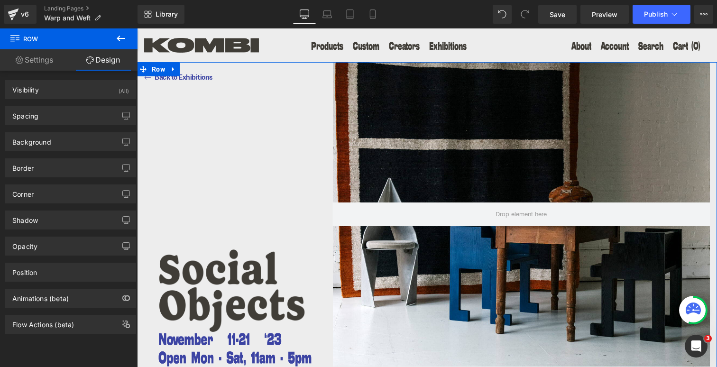
click at [40, 60] on link "Settings" at bounding box center [34, 59] width 69 height 21
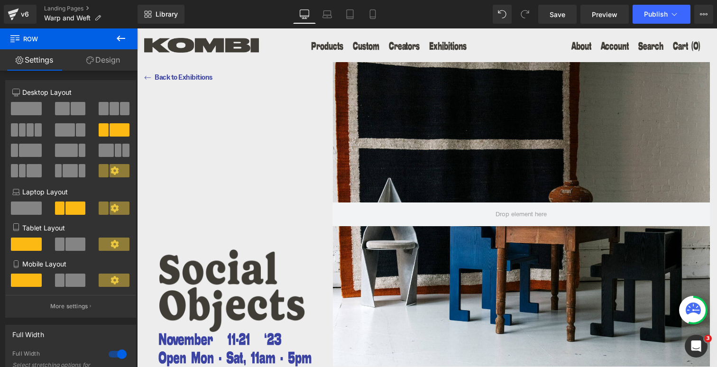
click at [133, 34] on button at bounding box center [120, 38] width 33 height 21
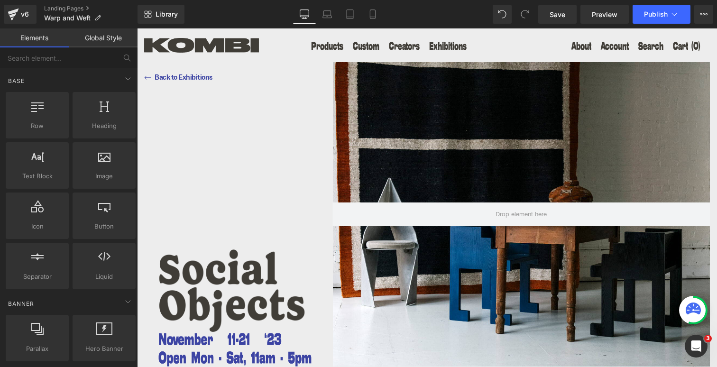
click at [98, 45] on link "Global Style" at bounding box center [103, 37] width 69 height 19
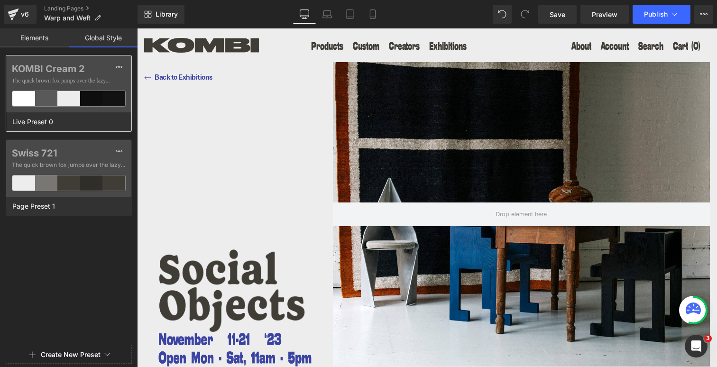
click at [91, 70] on label "KOMBI Cream 2" at bounding box center [69, 68] width 114 height 11
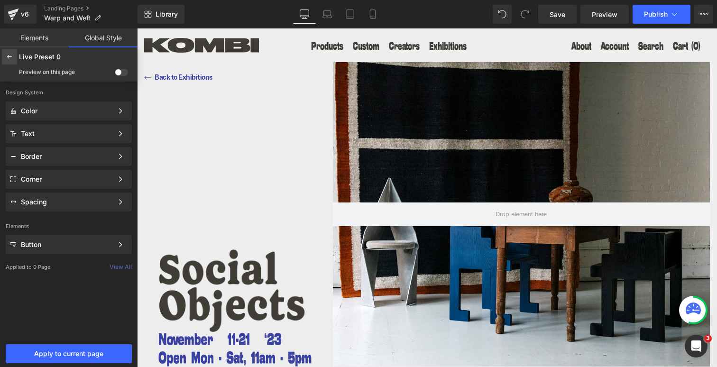
click at [6, 60] on icon at bounding box center [10, 57] width 8 height 8
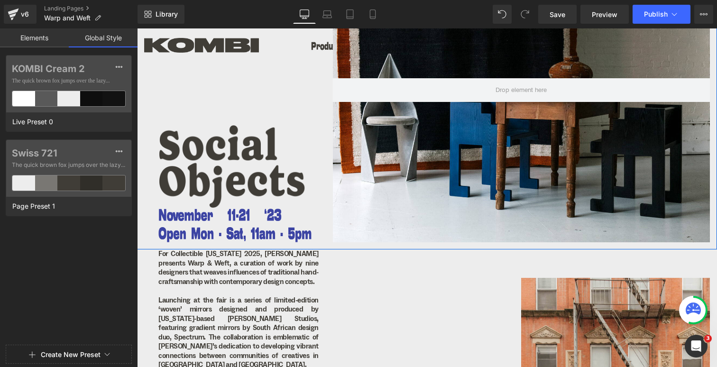
scroll to position [137, 0]
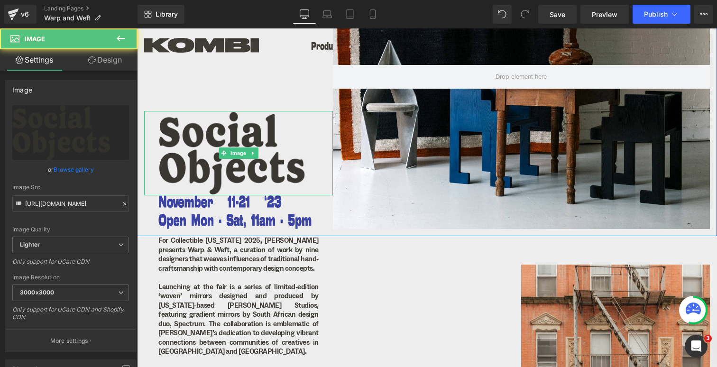
click at [212, 182] on img at bounding box center [238, 153] width 189 height 84
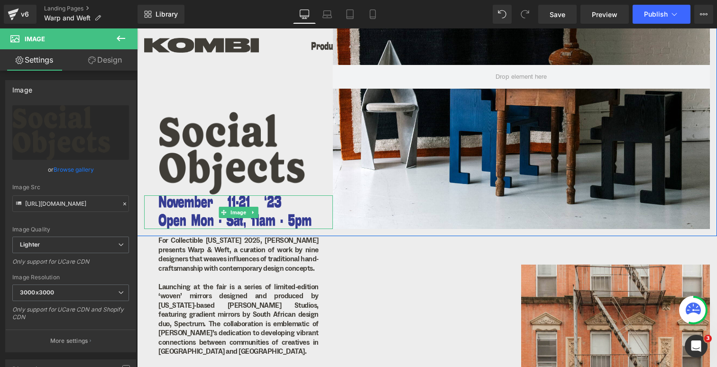
click at [208, 213] on img at bounding box center [238, 212] width 189 height 34
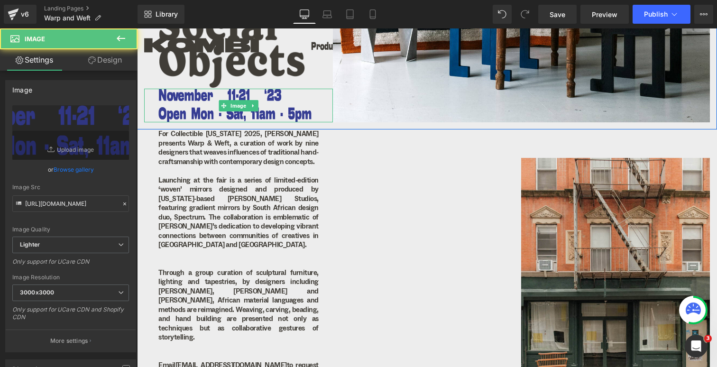
scroll to position [262, 0]
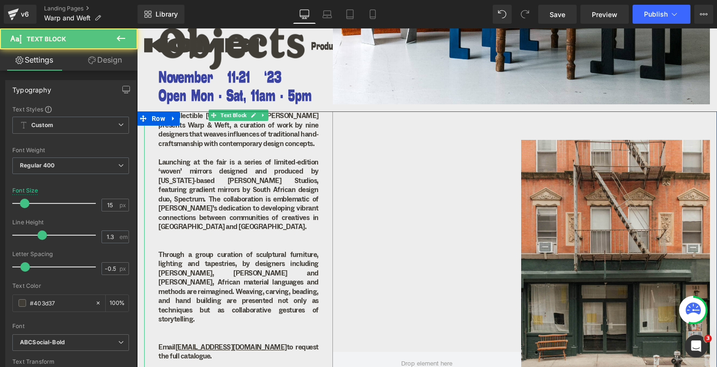
click at [208, 212] on p "Launching at the fair is a series of limited-edition ‘woven’ mirrors designed a…" at bounding box center [238, 195] width 160 height 74
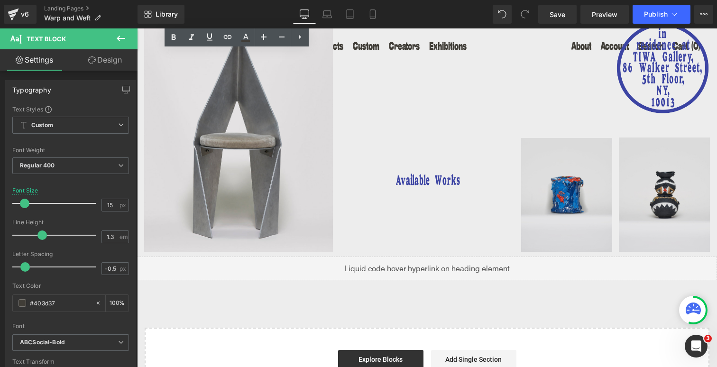
scroll to position [616, 0]
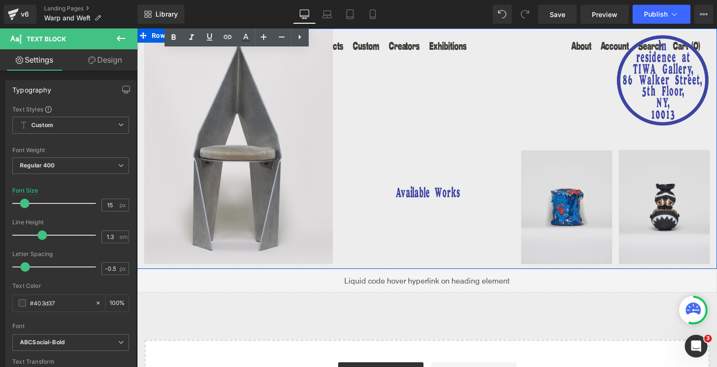
click at [395, 151] on div "Available Works Heading" at bounding box center [427, 146] width 189 height 236
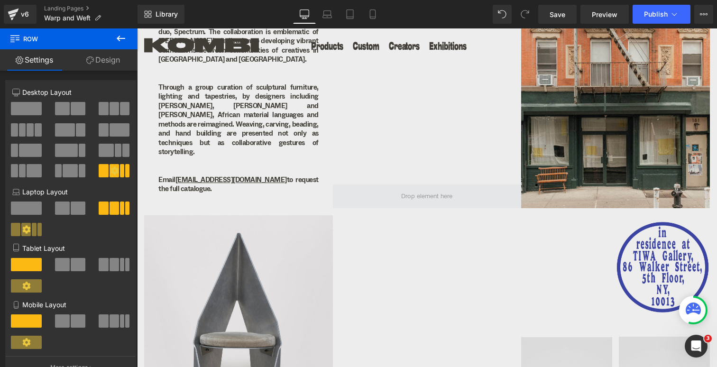
scroll to position [564, 0]
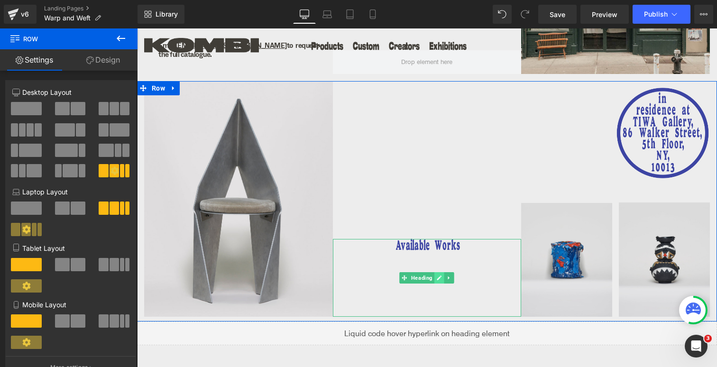
click at [437, 275] on icon at bounding box center [439, 277] width 5 height 5
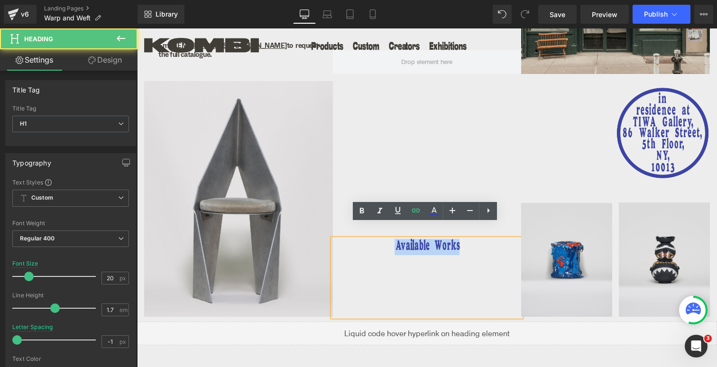
drag, startPoint x: 458, startPoint y: 227, endPoint x: 389, endPoint y: 229, distance: 69.2
click at [389, 239] on h1 "Available Works" at bounding box center [427, 247] width 189 height 16
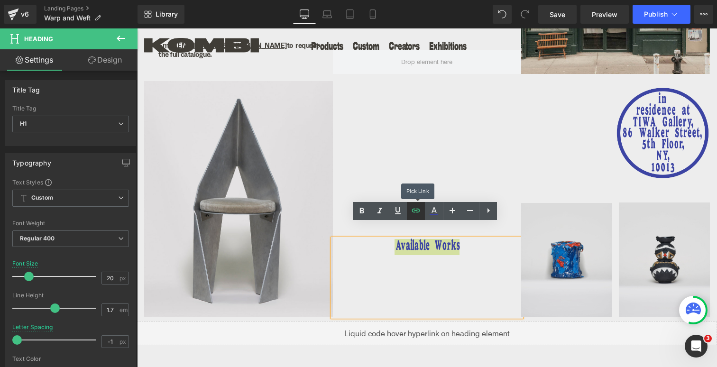
click at [415, 212] on icon at bounding box center [415, 210] width 11 height 11
type input "[URL][DOMAIN_NAME]"
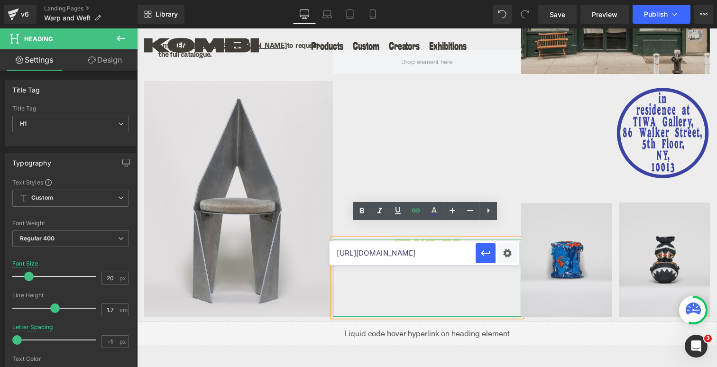
click at [363, 254] on input "[URL][DOMAIN_NAME]" at bounding box center [402, 253] width 146 height 24
drag, startPoint x: 336, startPoint y: 253, endPoint x: 501, endPoint y: 254, distance: 164.9
click at [501, 254] on div "[URL][DOMAIN_NAME]" at bounding box center [424, 253] width 190 height 24
paste input "[URL][DOMAIN_NAME]"
type input "[URL][DOMAIN_NAME]"
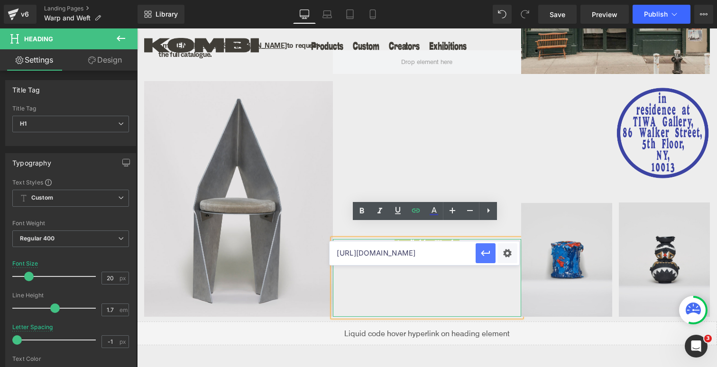
click at [486, 254] on icon "button" at bounding box center [485, 252] width 11 height 11
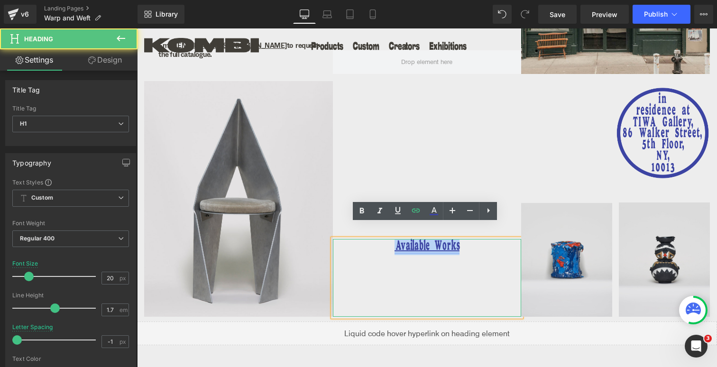
click at [419, 241] on link "Available Works" at bounding box center [426, 246] width 65 height 11
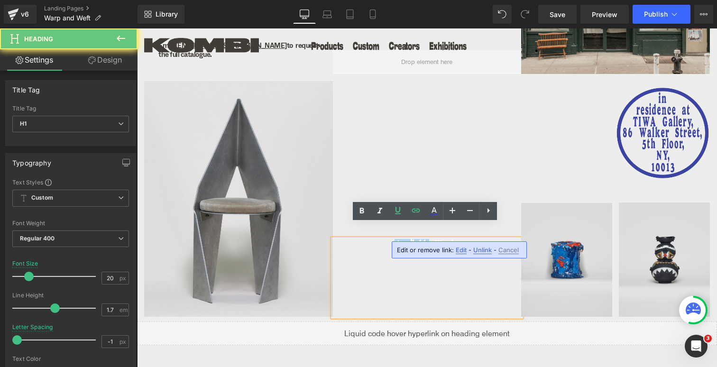
click at [419, 241] on link "Available Works" at bounding box center [426, 246] width 65 height 11
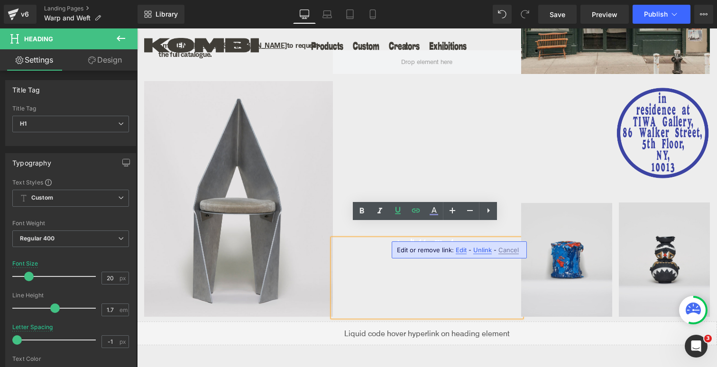
click at [452, 241] on link "Available Works" at bounding box center [426, 246] width 65 height 11
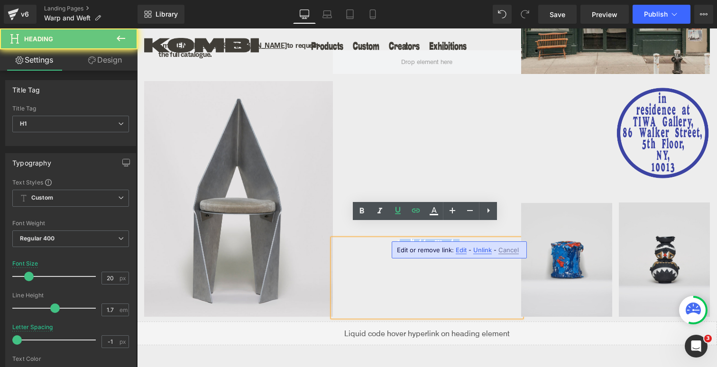
drag, startPoint x: 457, startPoint y: 230, endPoint x: 400, endPoint y: 230, distance: 57.8
click at [400, 239] on h1 "Available Works" at bounding box center [427, 247] width 189 height 16
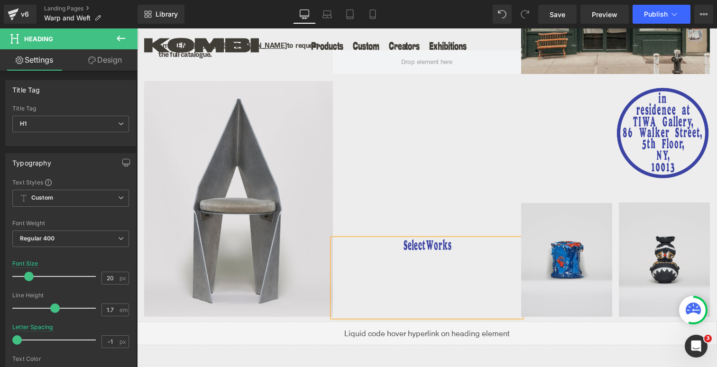
click at [388, 167] on div "Select Works Heading" at bounding box center [427, 199] width 189 height 236
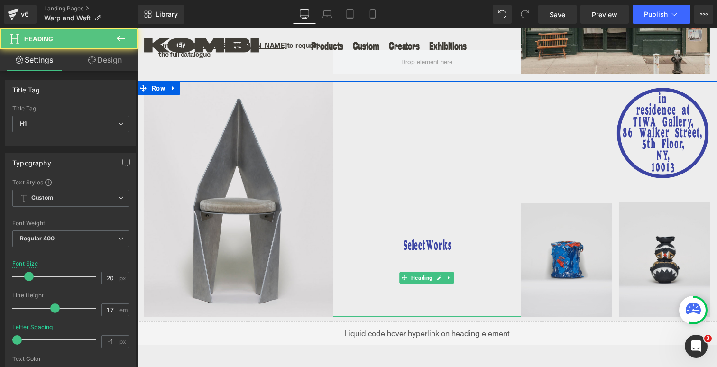
click at [425, 239] on h1 "Select Works" at bounding box center [427, 247] width 189 height 16
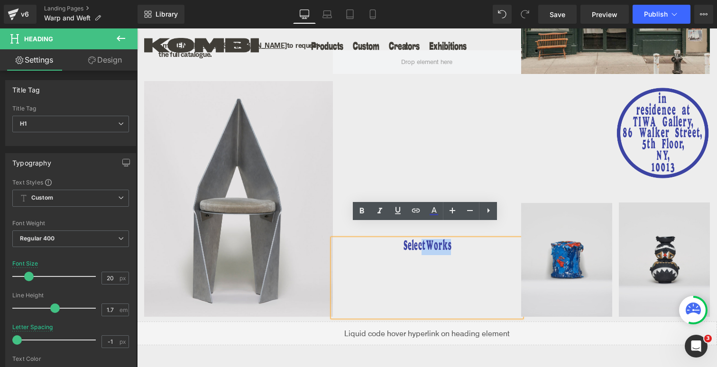
drag, startPoint x: 448, startPoint y: 229, endPoint x: 399, endPoint y: 229, distance: 48.8
click at [399, 239] on h1 "Select Works" at bounding box center [427, 247] width 189 height 16
click at [398, 208] on icon at bounding box center [397, 210] width 11 height 11
click at [416, 216] on icon at bounding box center [415, 210] width 11 height 11
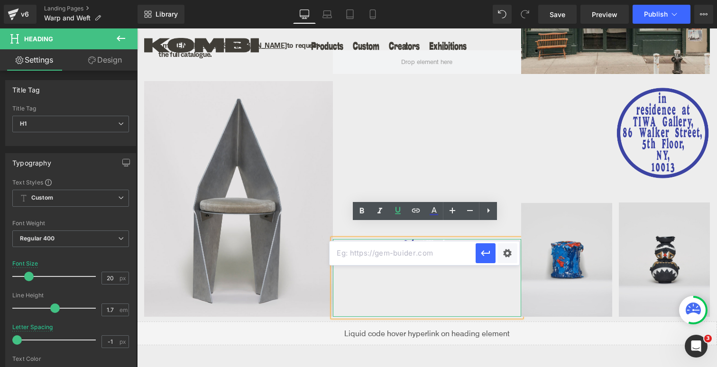
click at [400, 253] on input "text" at bounding box center [402, 253] width 146 height 24
paste input "[URL][DOMAIN_NAME]"
type input "[URL][DOMAIN_NAME]"
click at [479, 252] on button "button" at bounding box center [485, 253] width 20 height 20
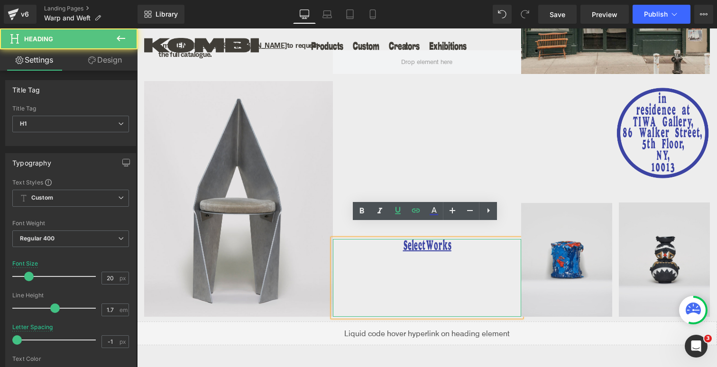
click at [408, 260] on div "Selec t Works" at bounding box center [427, 278] width 189 height 78
drag, startPoint x: 401, startPoint y: 231, endPoint x: 460, endPoint y: 231, distance: 58.3
click at [460, 239] on h1 "Selec t Works" at bounding box center [427, 247] width 189 height 16
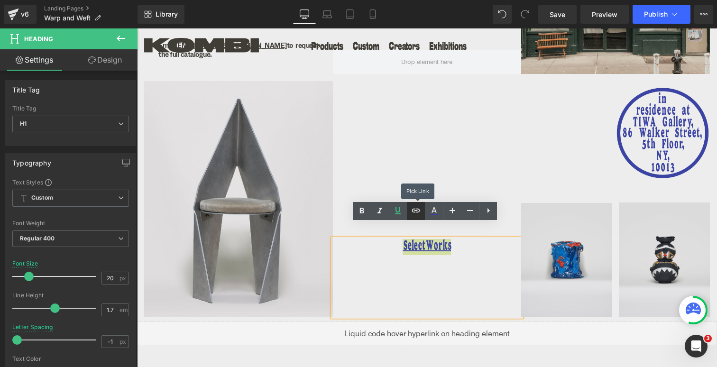
click at [416, 212] on icon at bounding box center [415, 210] width 11 height 11
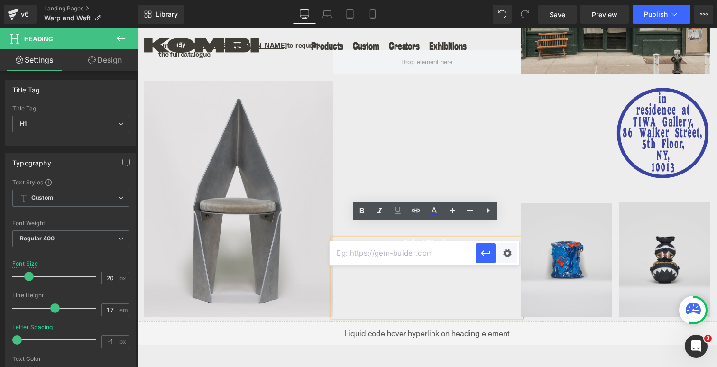
click at [407, 252] on input "text" at bounding box center [402, 253] width 146 height 24
paste input "[URL][DOMAIN_NAME]"
type input "[URL][DOMAIN_NAME]"
click at [485, 254] on icon "button" at bounding box center [485, 252] width 11 height 11
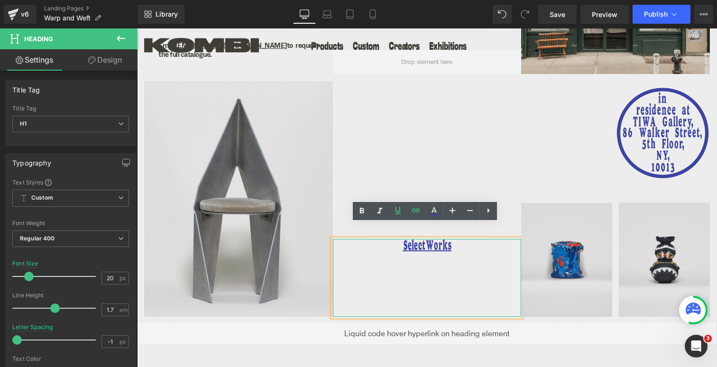
click at [436, 243] on div "Selec t Works" at bounding box center [427, 278] width 189 height 78
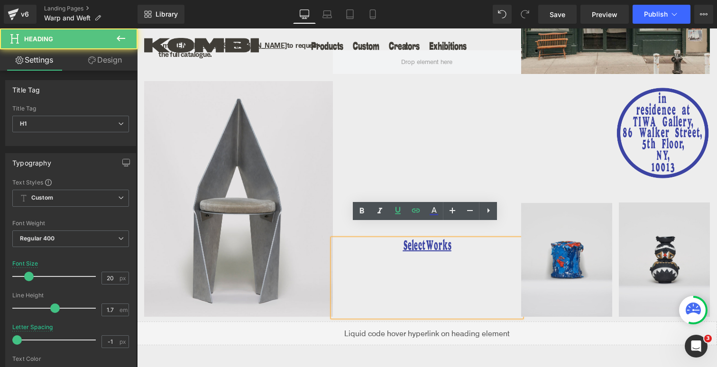
click at [444, 159] on div "Selec t Works Heading" at bounding box center [427, 199] width 189 height 236
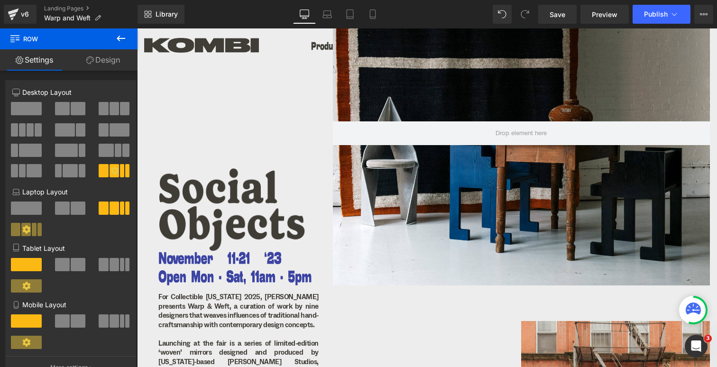
scroll to position [79, 0]
